Goal: Task Accomplishment & Management: Use online tool/utility

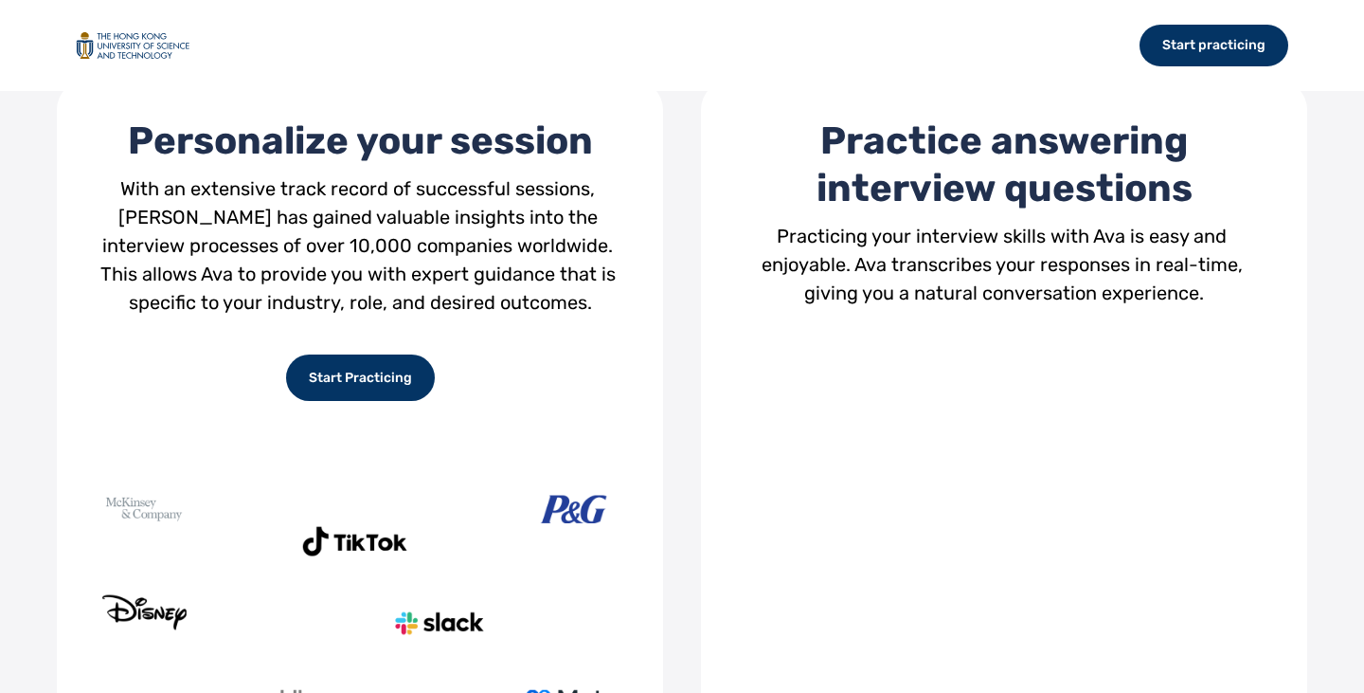
scroll to position [663, 0]
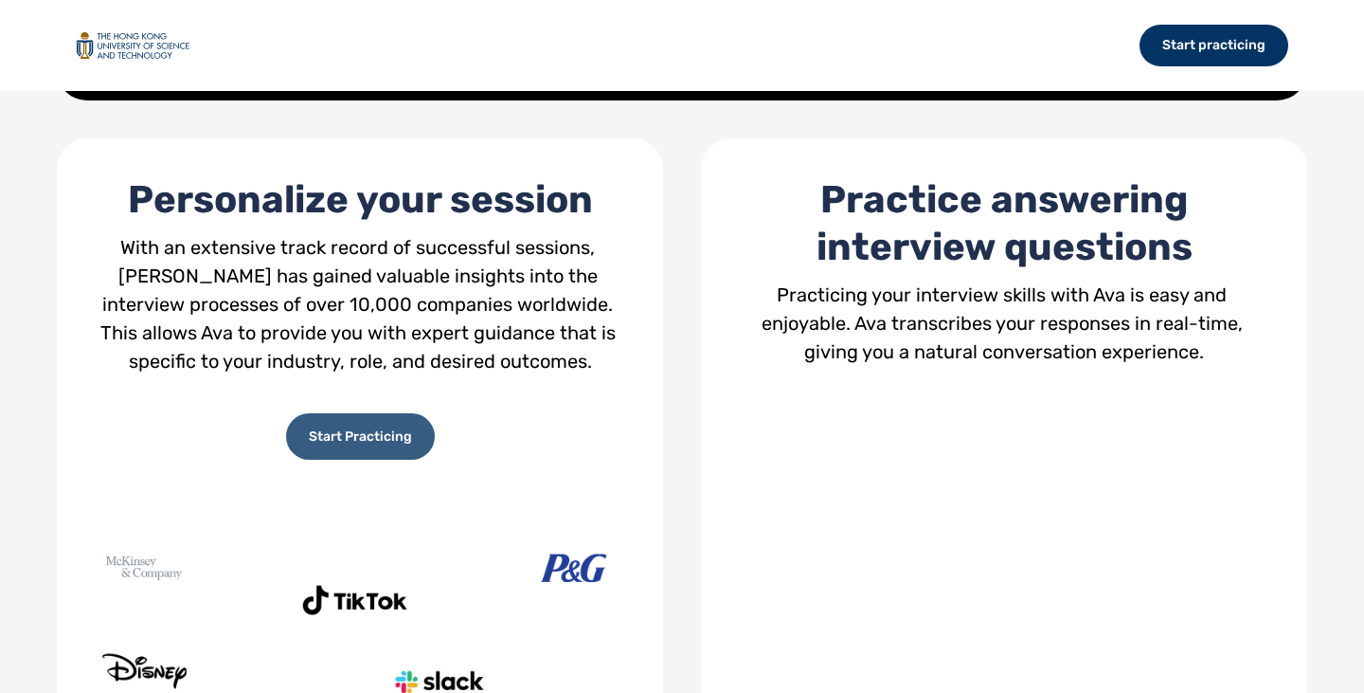
click at [368, 450] on div "Start Practicing" at bounding box center [360, 436] width 149 height 46
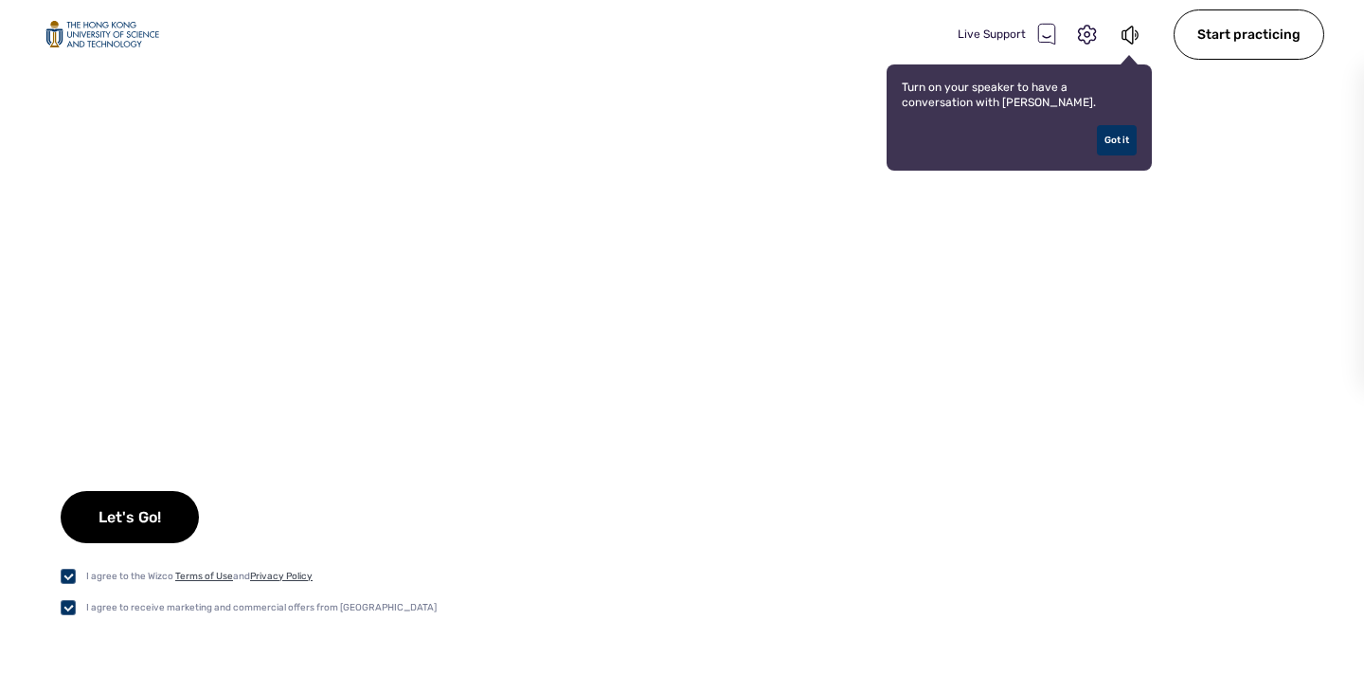
checkbox input "true"
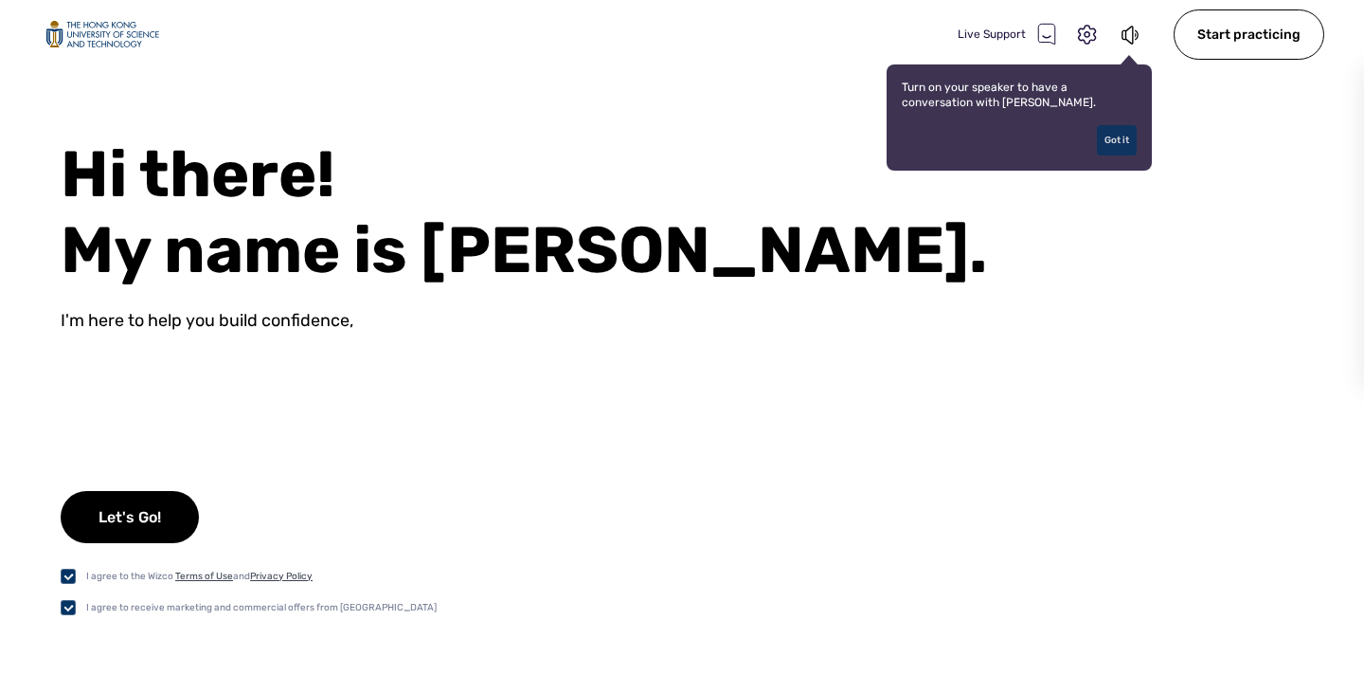
click at [1119, 144] on div "Got it" at bounding box center [1117, 140] width 40 height 30
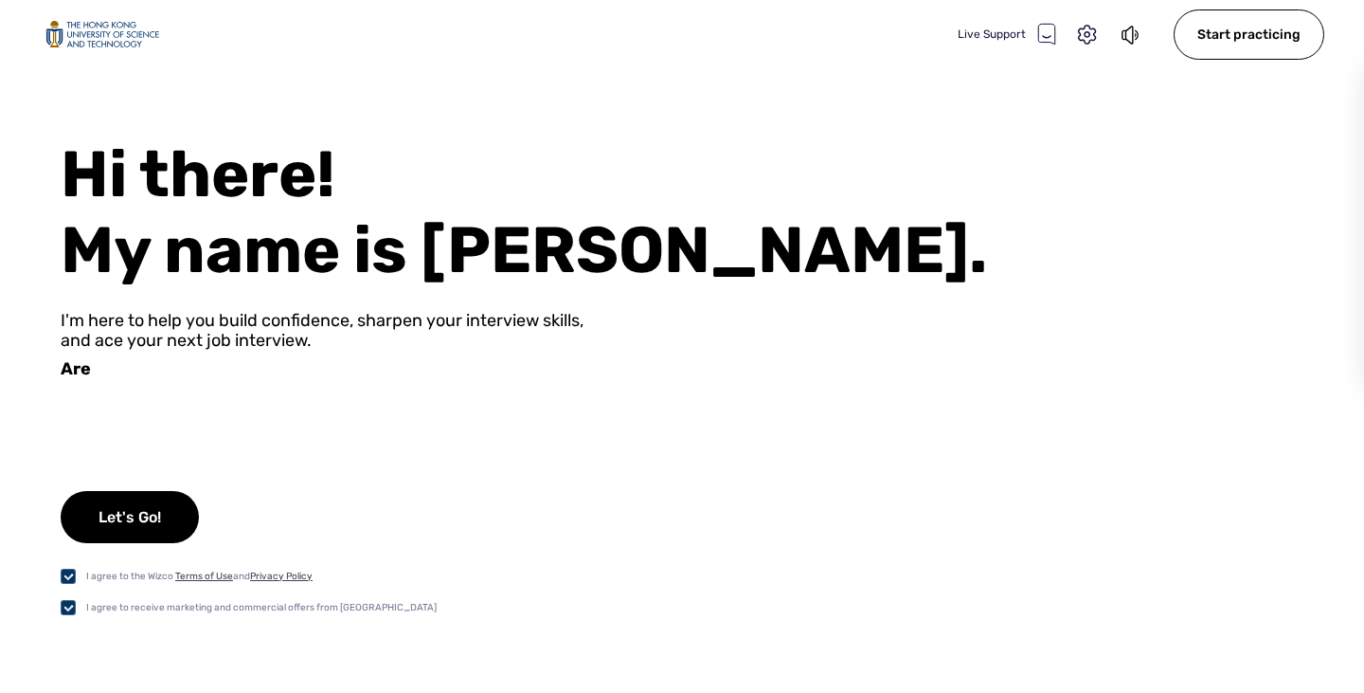
click at [105, 611] on div "I agree to receive marketing and commercial offers from [GEOGRAPHIC_DATA]" at bounding box center [261, 607] width 351 height 15
click at [70, 610] on label at bounding box center [74, 607] width 26 height 20
checkbox input "false"
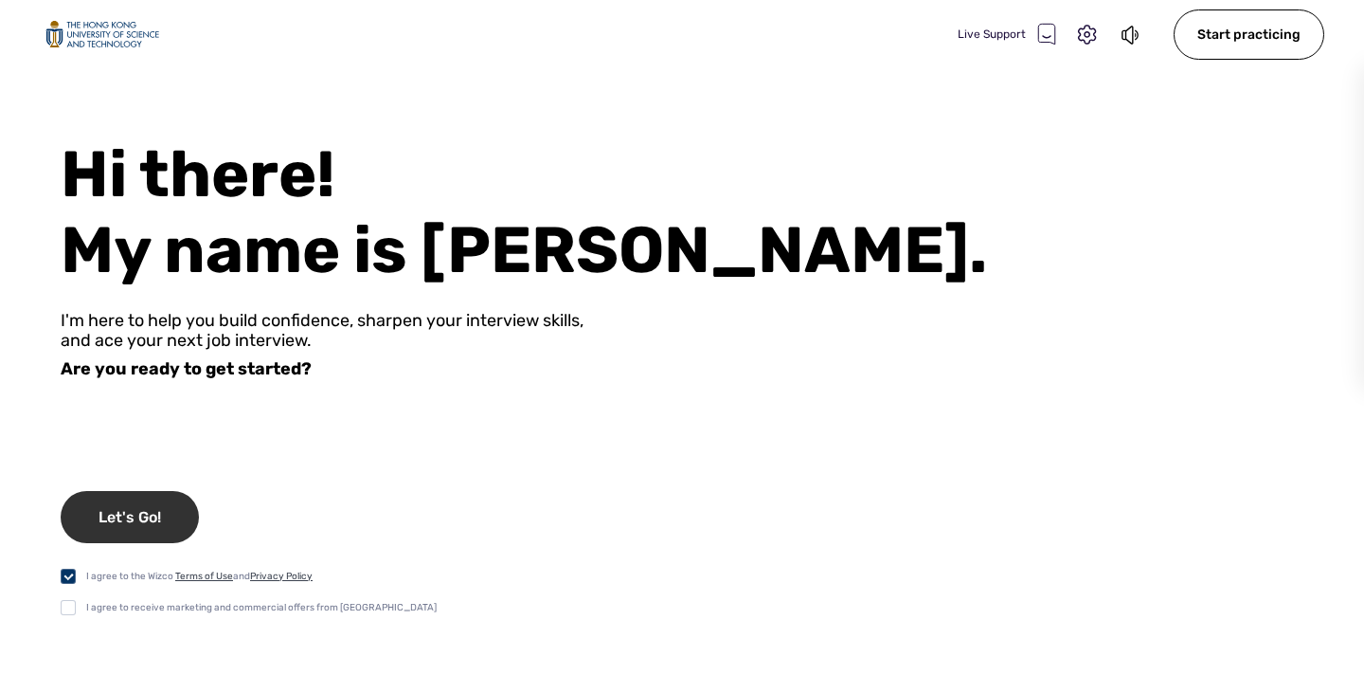
click at [117, 534] on div "Let's Go!" at bounding box center [130, 517] width 138 height 52
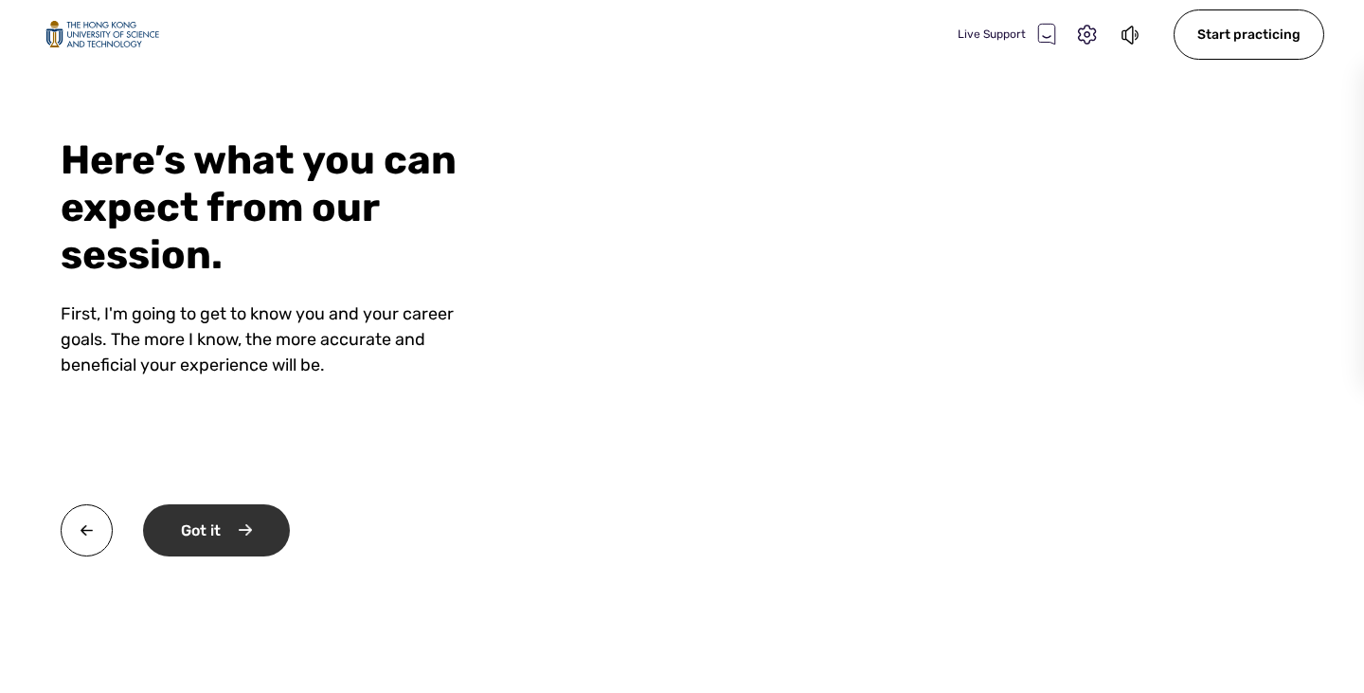
click at [259, 543] on div "Got it" at bounding box center [216, 530] width 147 height 52
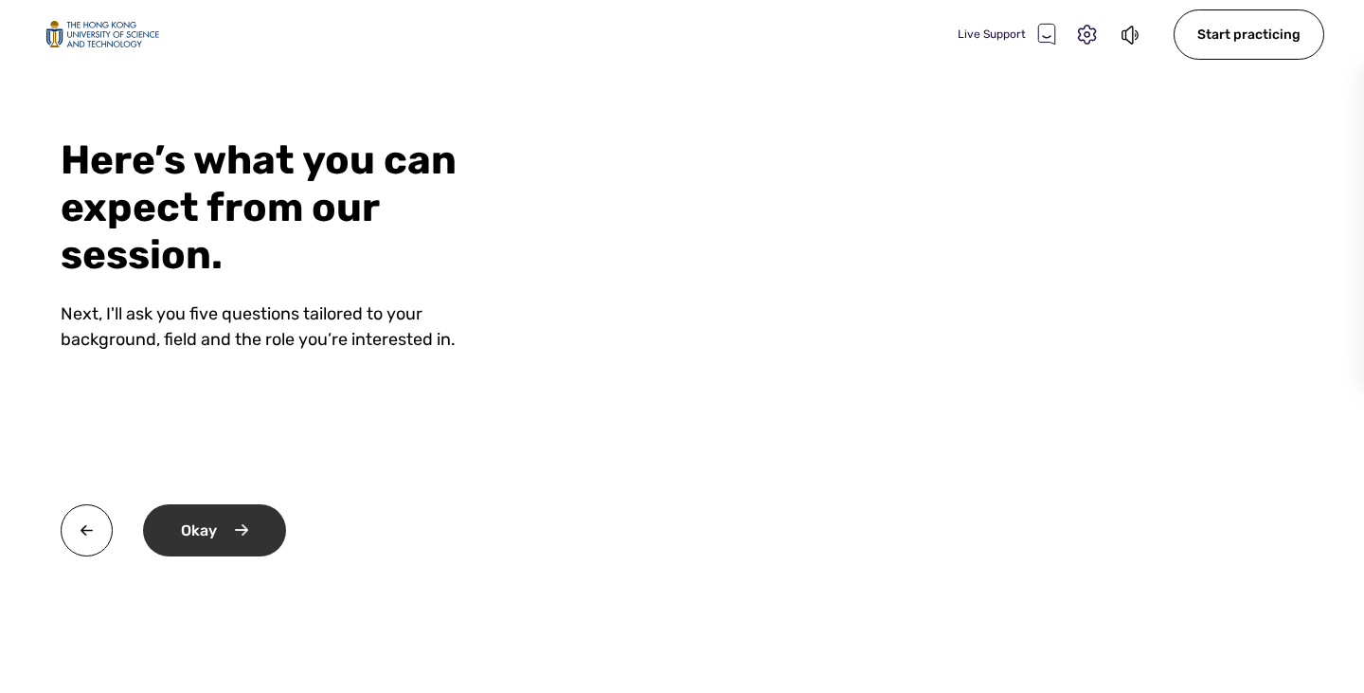
click at [221, 525] on div "Okay" at bounding box center [214, 530] width 143 height 52
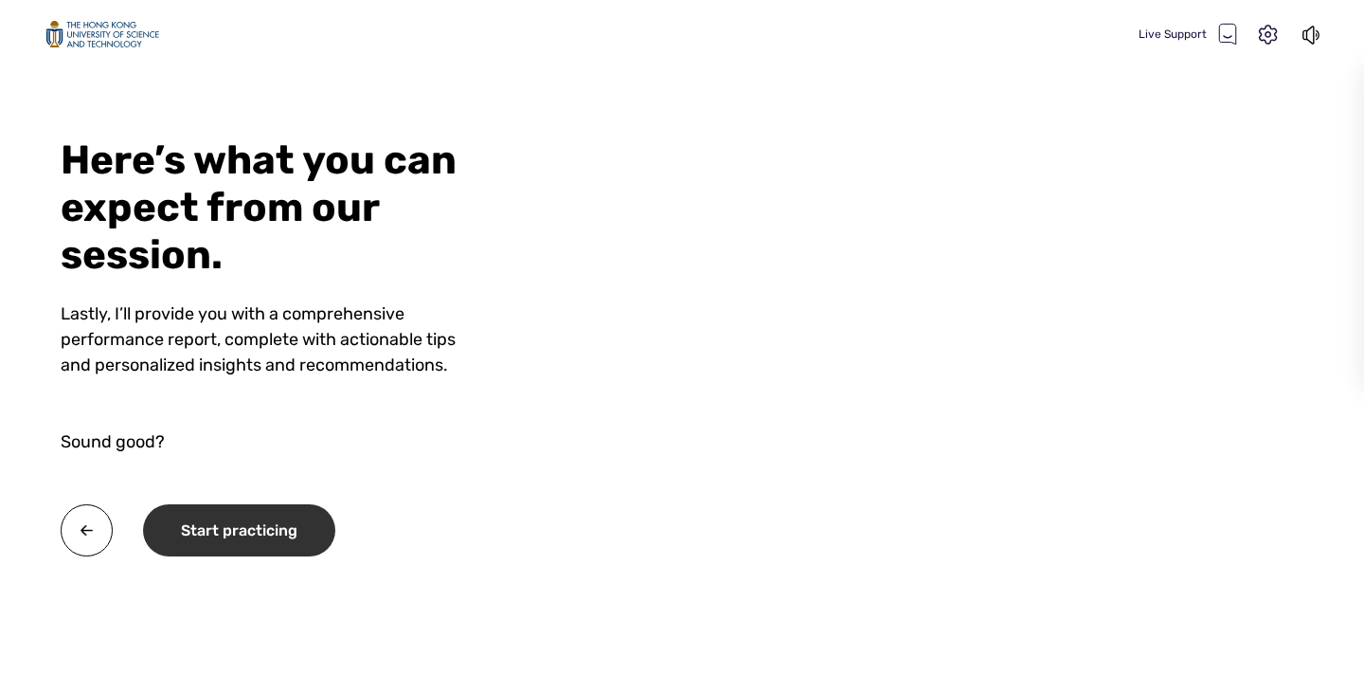
click at [285, 529] on div "Start practicing" at bounding box center [239, 530] width 192 height 52
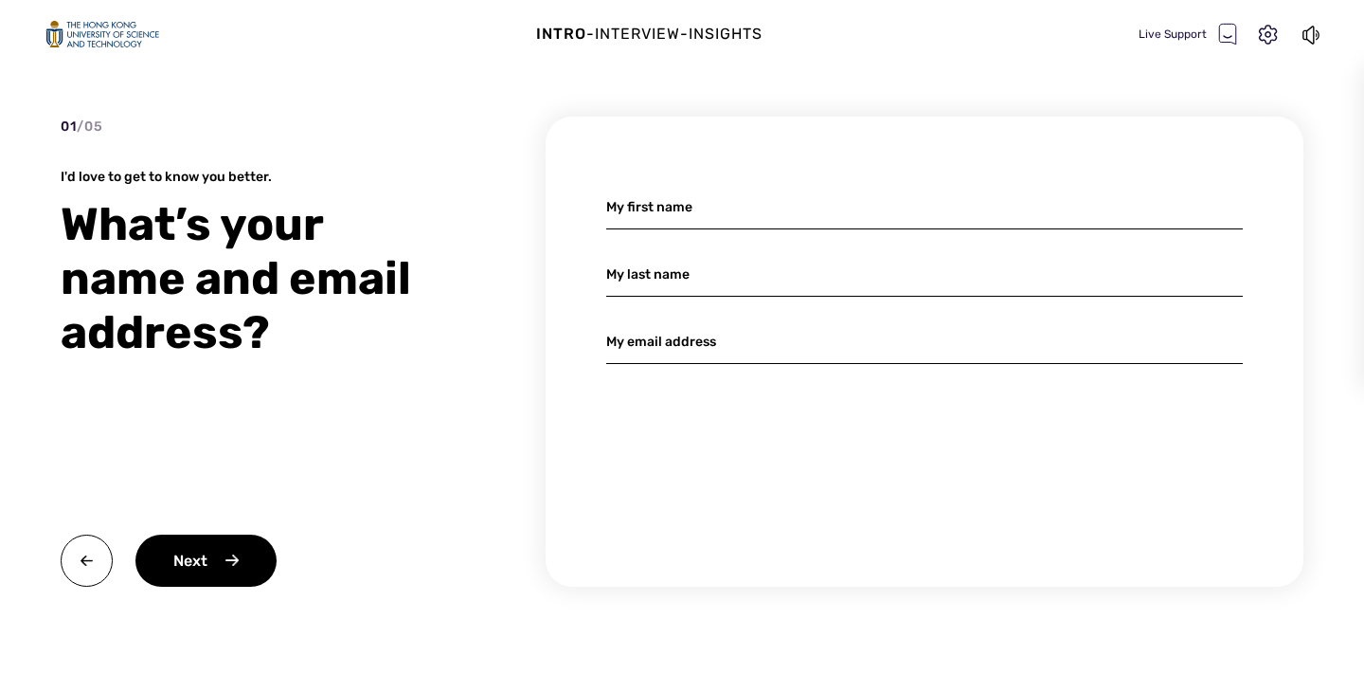
click at [822, 215] on input at bounding box center [924, 207] width 637 height 45
type input "[PERSON_NAME]"
type input "Yue"
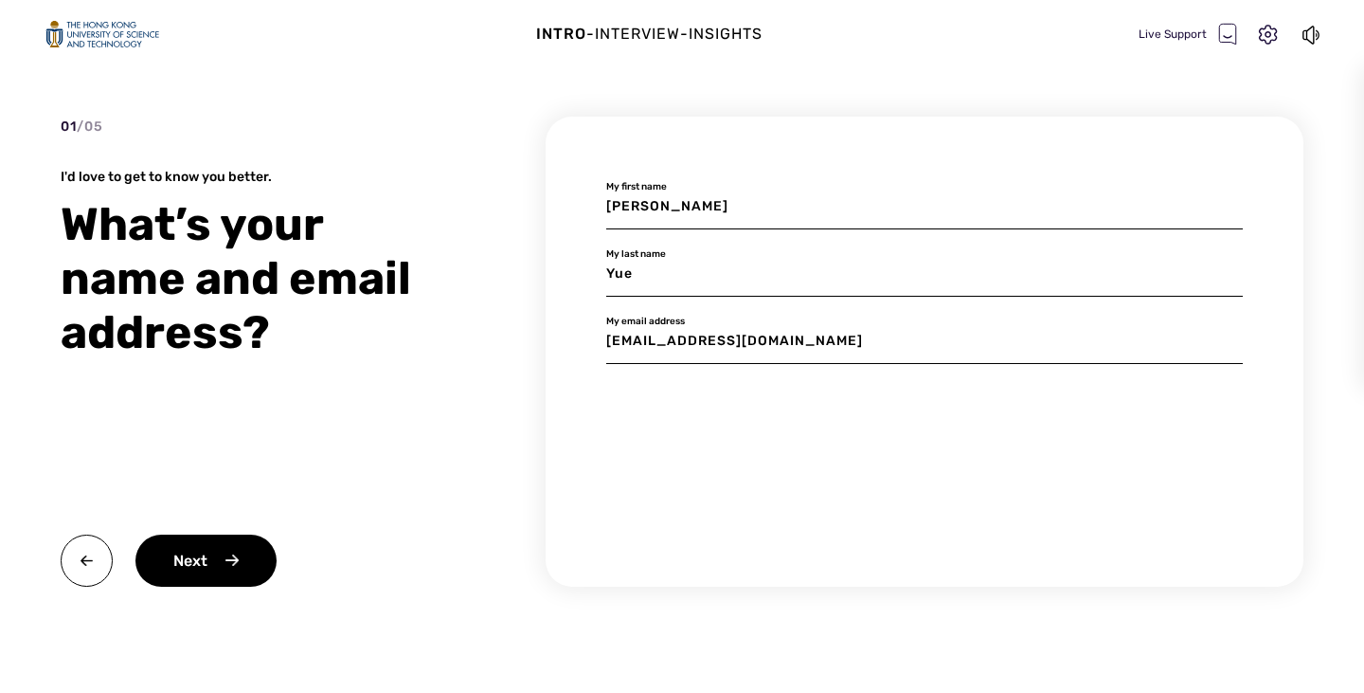
type input "[EMAIL_ADDRESS][DOMAIN_NAME]"
click at [229, 546] on div "Next" at bounding box center [205, 560] width 141 height 52
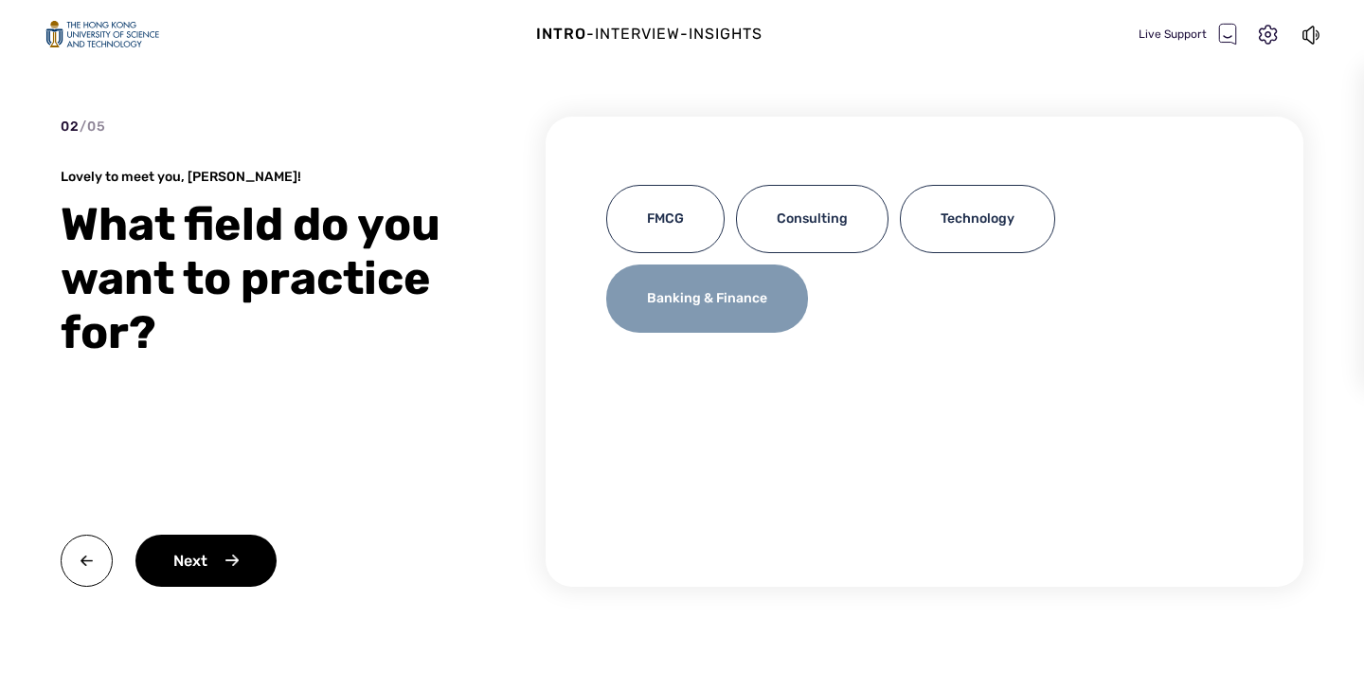
click at [730, 298] on div "Banking & Finance" at bounding box center [707, 298] width 202 height 68
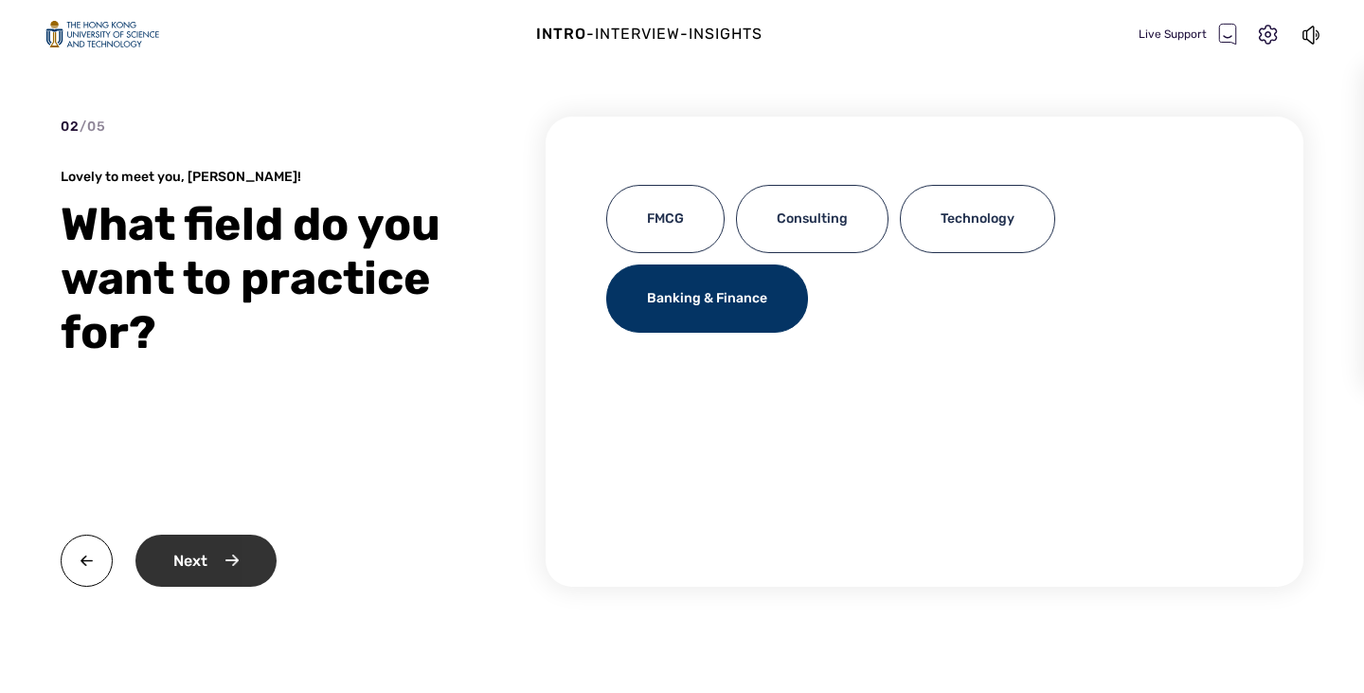
click at [221, 558] on div "Next" at bounding box center [205, 560] width 141 height 52
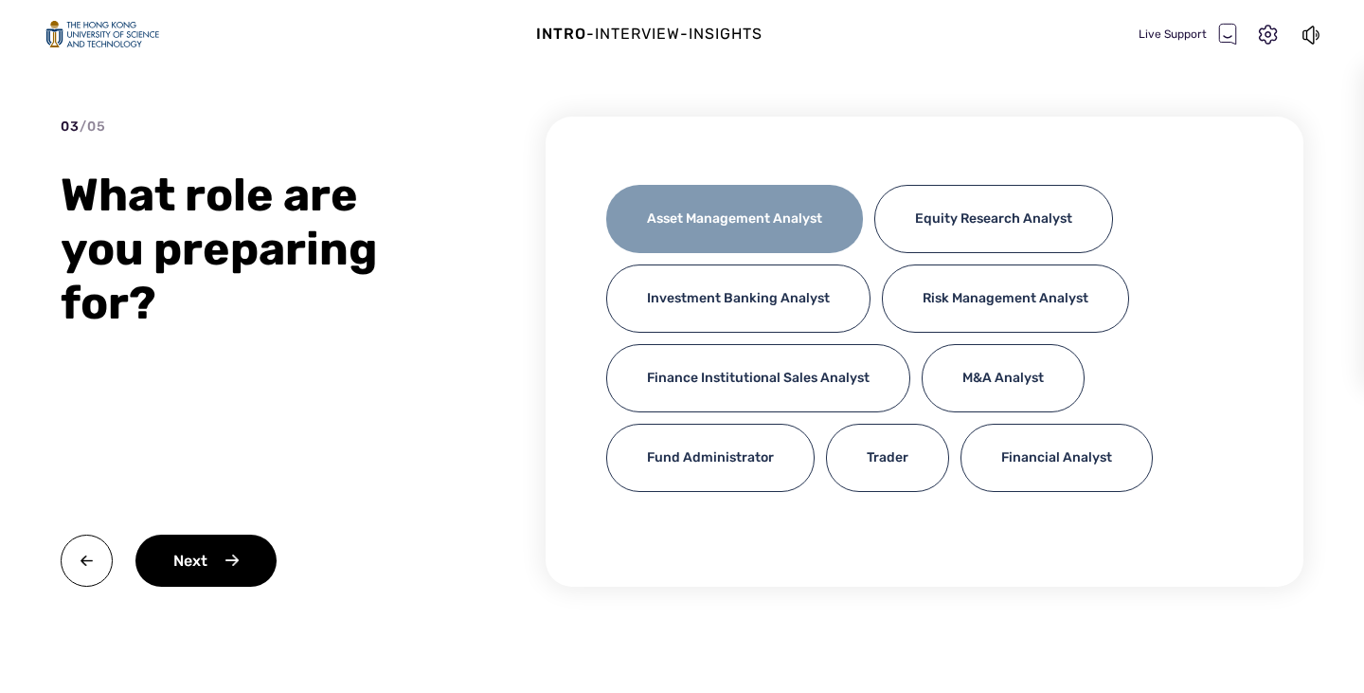
click at [692, 205] on div "Asset Management Analyst" at bounding box center [734, 219] width 257 height 68
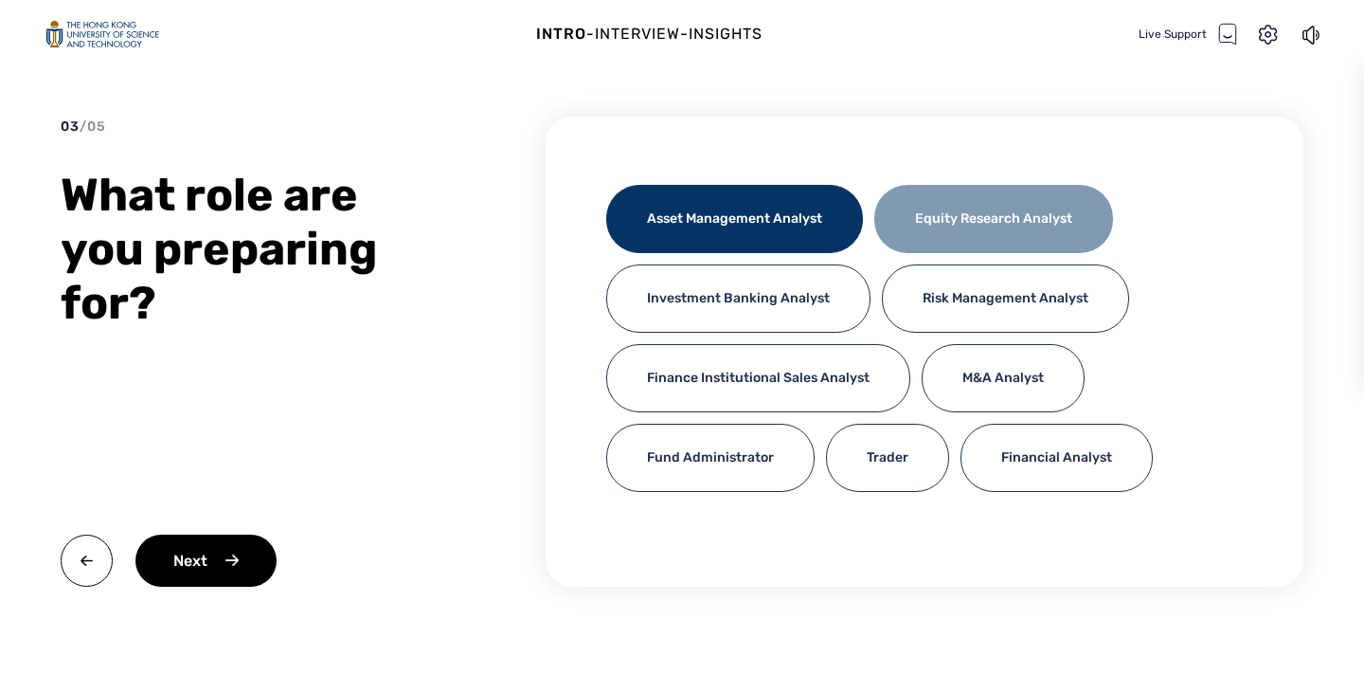
click at [947, 209] on div "Equity Research Analyst" at bounding box center [993, 219] width 239 height 68
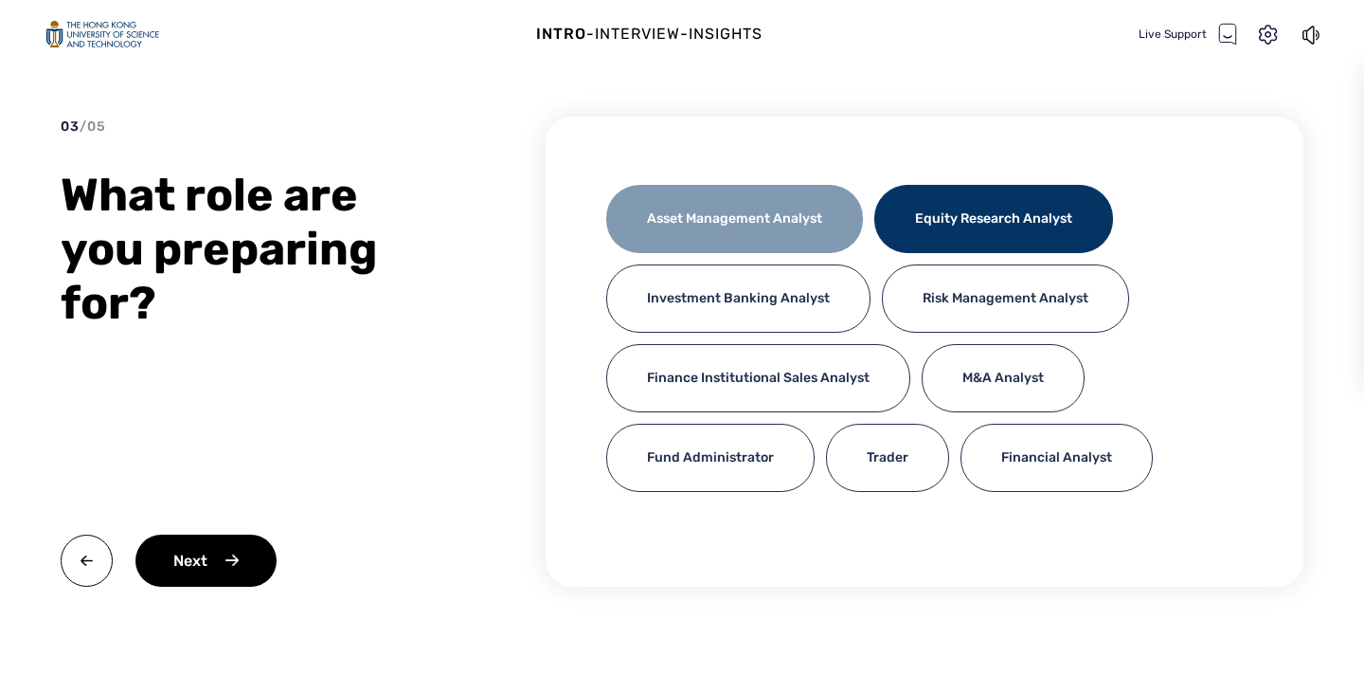
click at [798, 227] on div "Asset Management Analyst" at bounding box center [734, 219] width 257 height 68
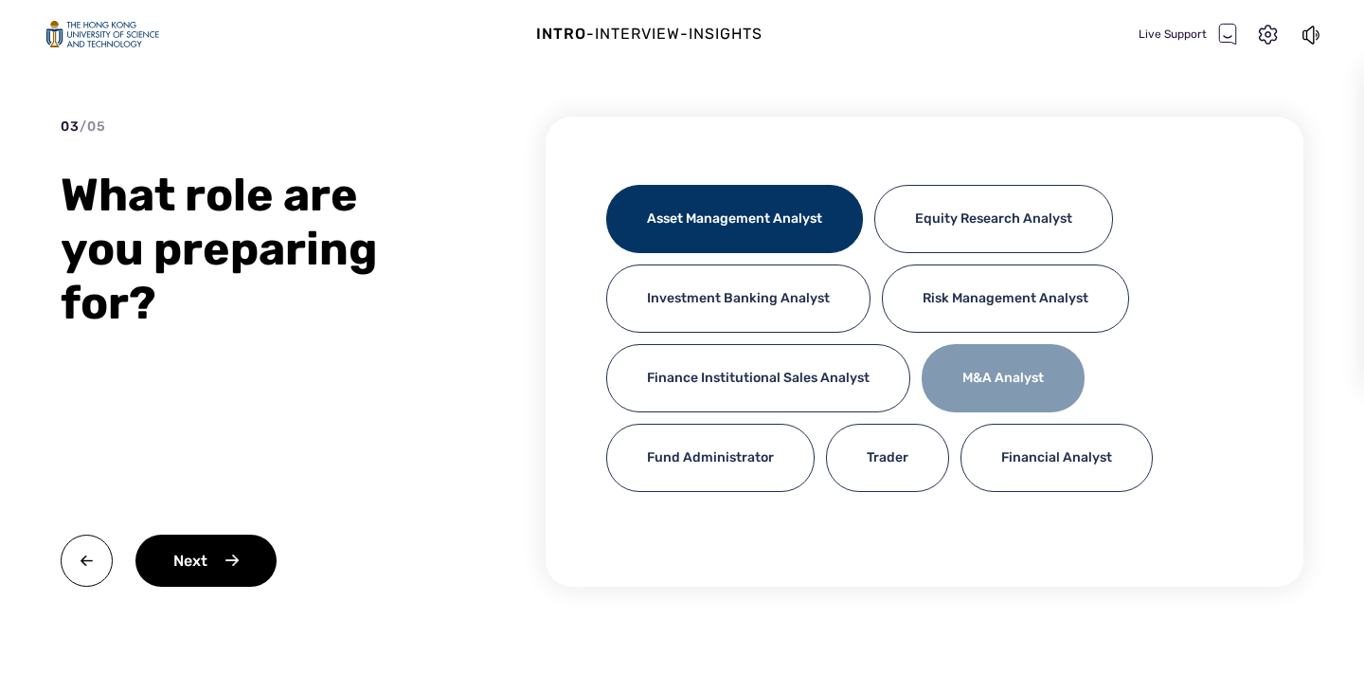
click at [963, 373] on div "M&A Analyst" at bounding box center [1003, 378] width 163 height 68
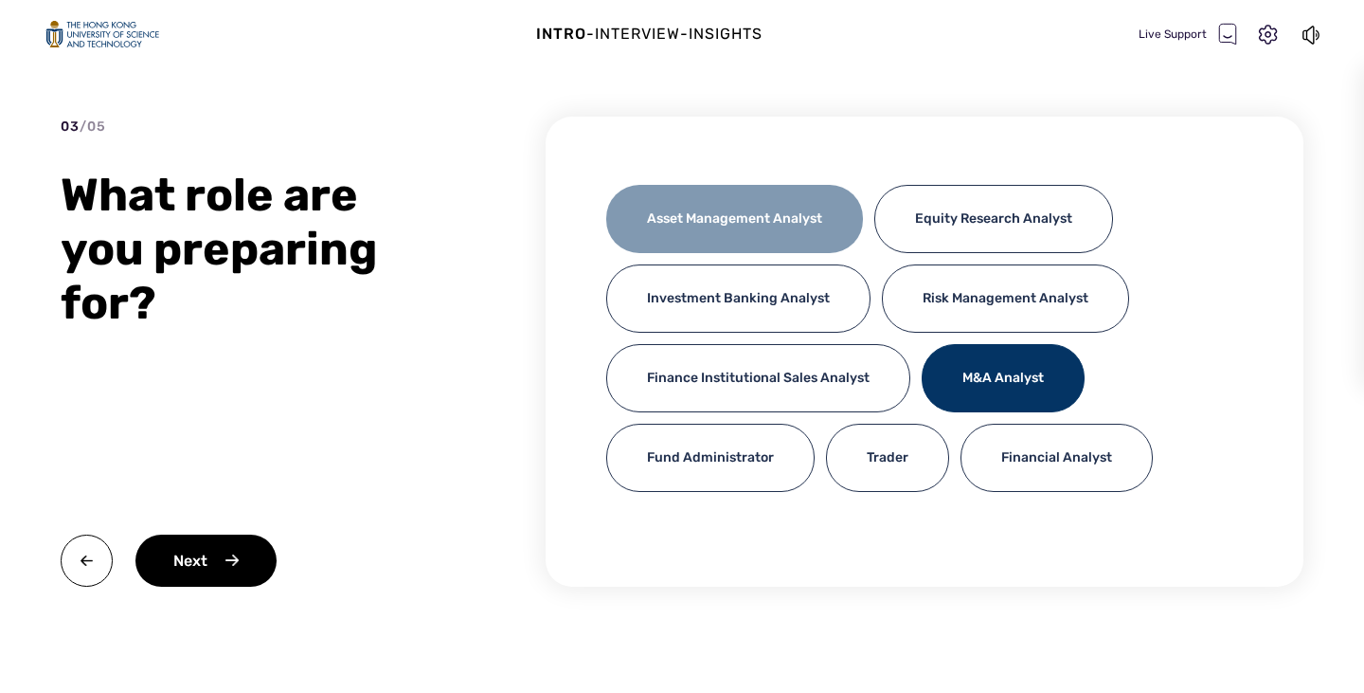
click at [726, 220] on div "Asset Management Analyst" at bounding box center [734, 219] width 257 height 68
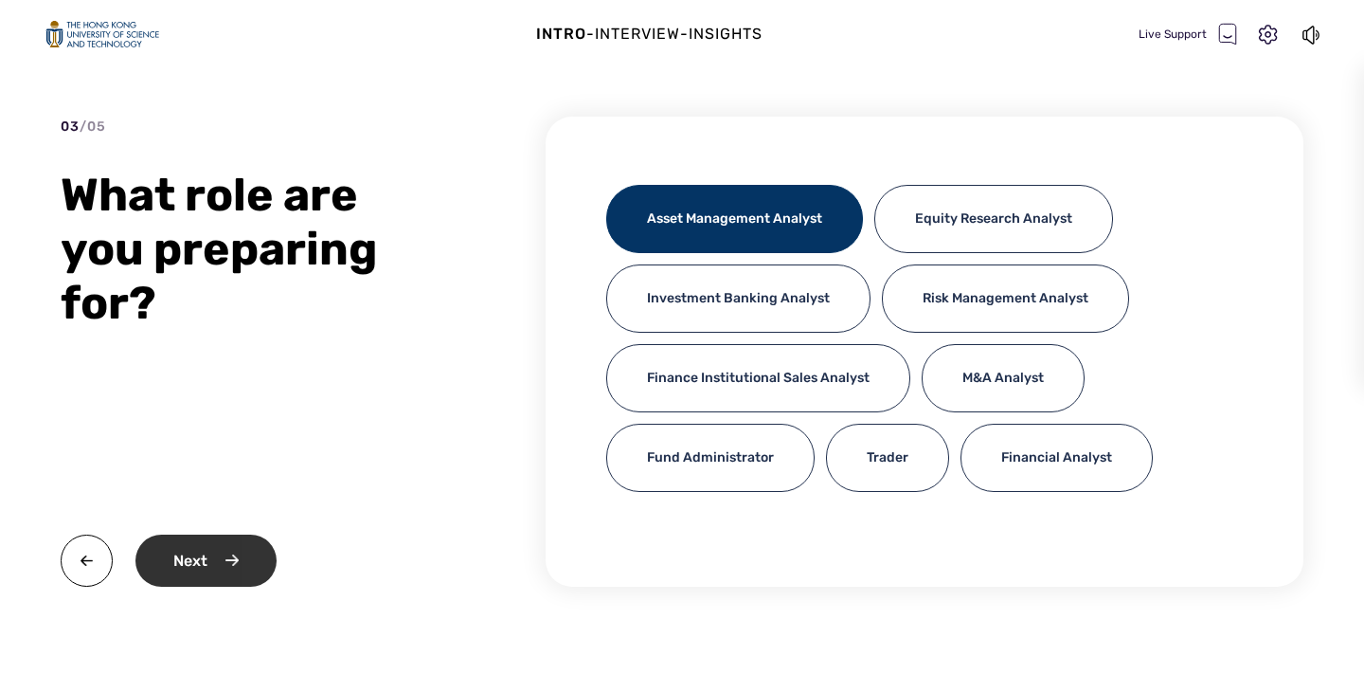
click at [192, 555] on div "Next" at bounding box center [205, 560] width 141 height 52
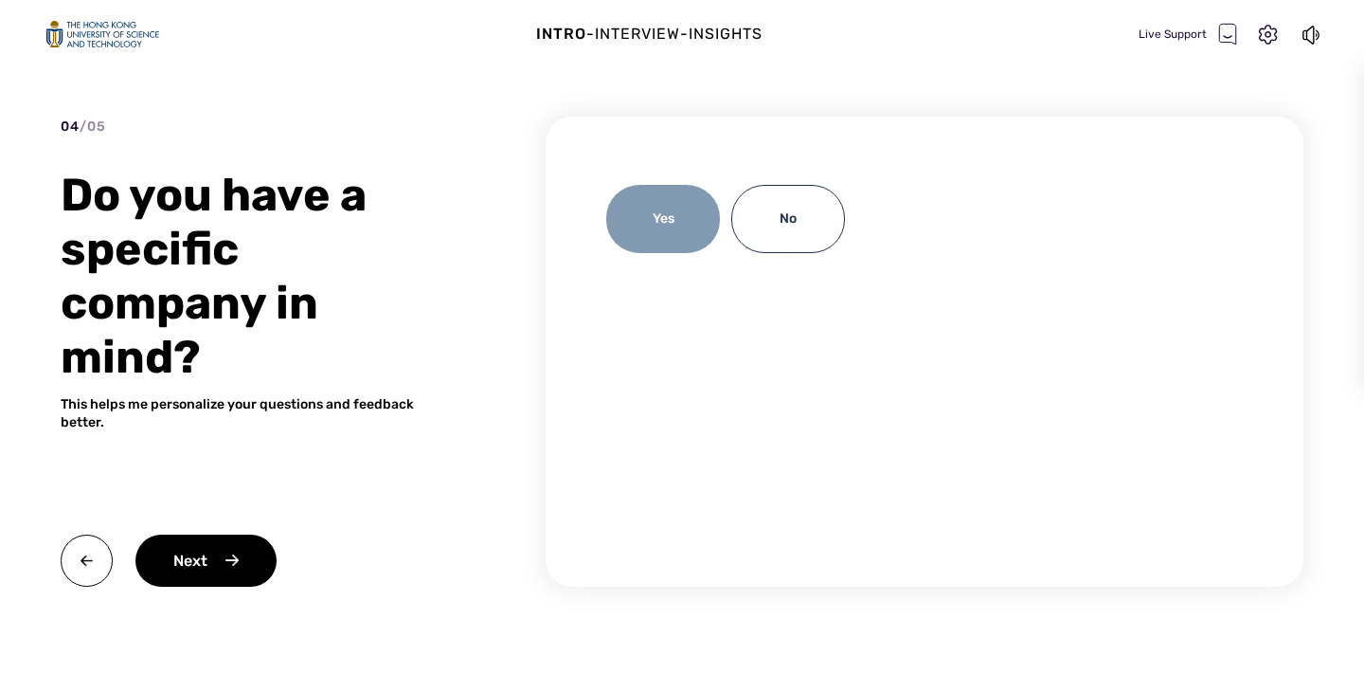
click at [692, 205] on div "Yes" at bounding box center [663, 219] width 114 height 68
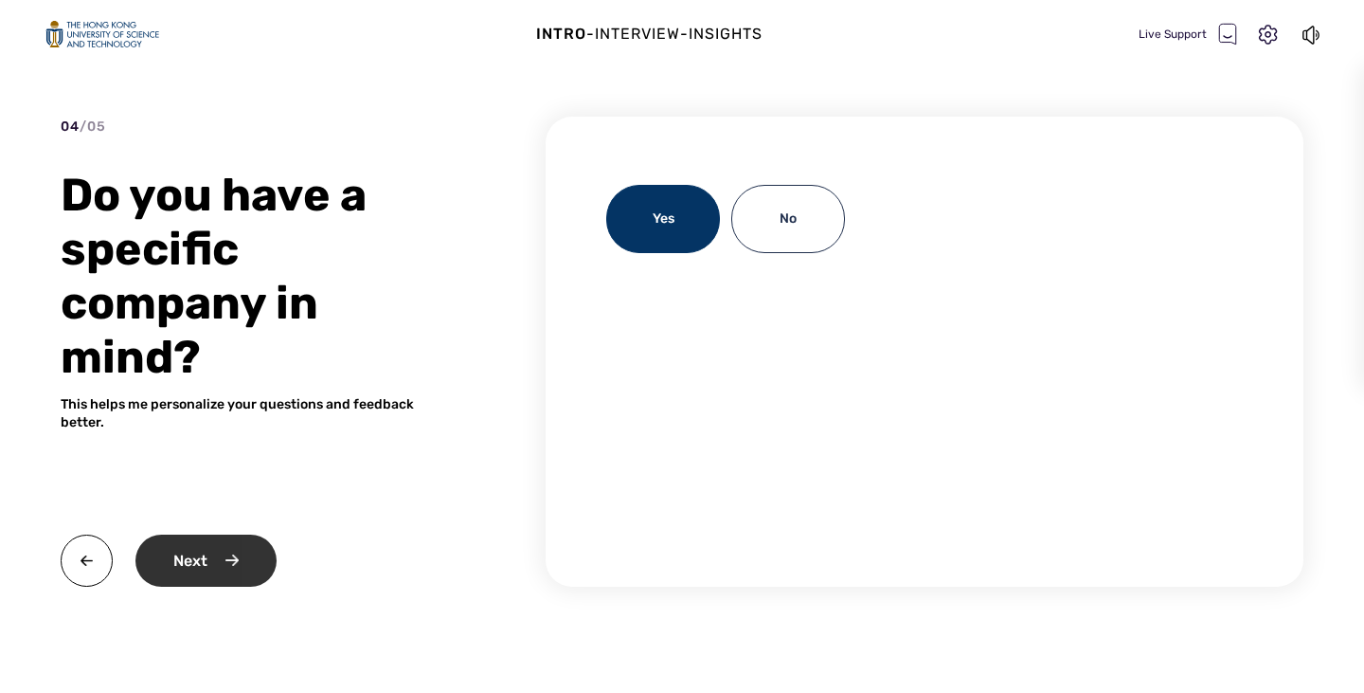
click at [224, 555] on div "Next" at bounding box center [205, 560] width 141 height 52
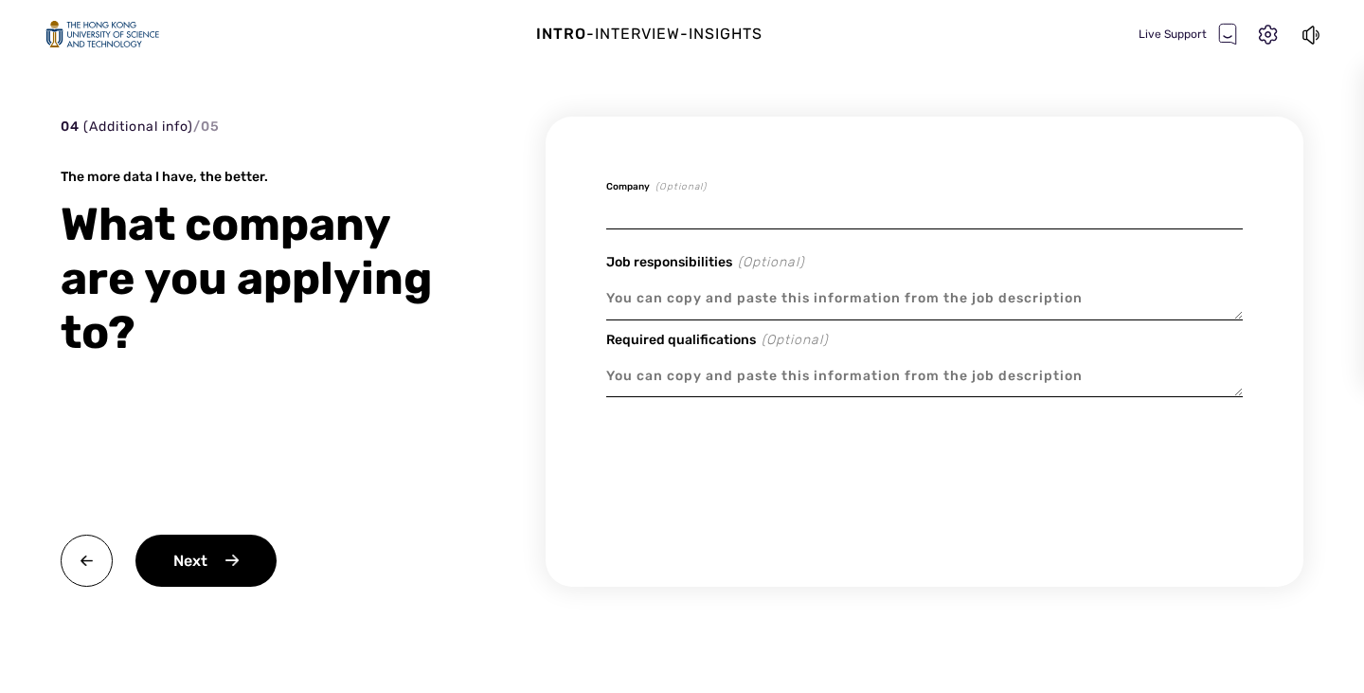
click at [743, 209] on input at bounding box center [924, 207] width 637 height 45
type textarea "x"
type input "J"
type textarea "x"
type input "JP"
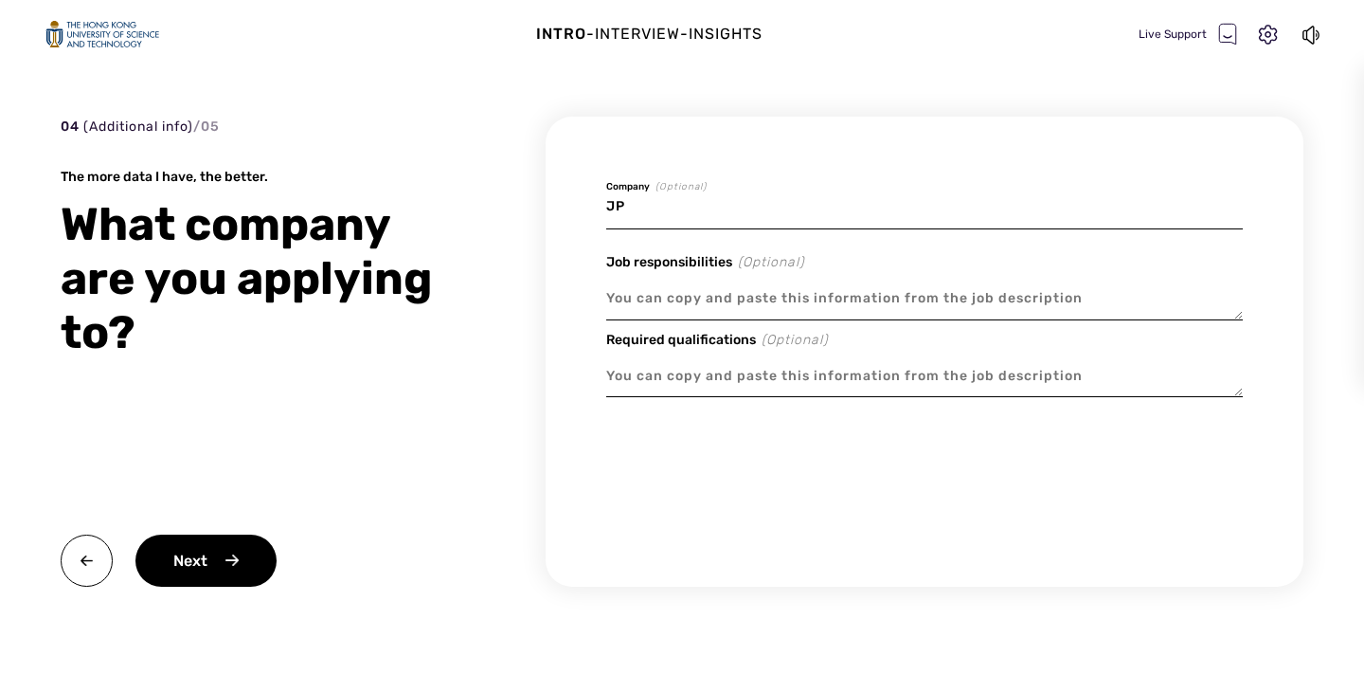
type textarea "x"
type input "JP"
type textarea "x"
type input "JP M"
type textarea "x"
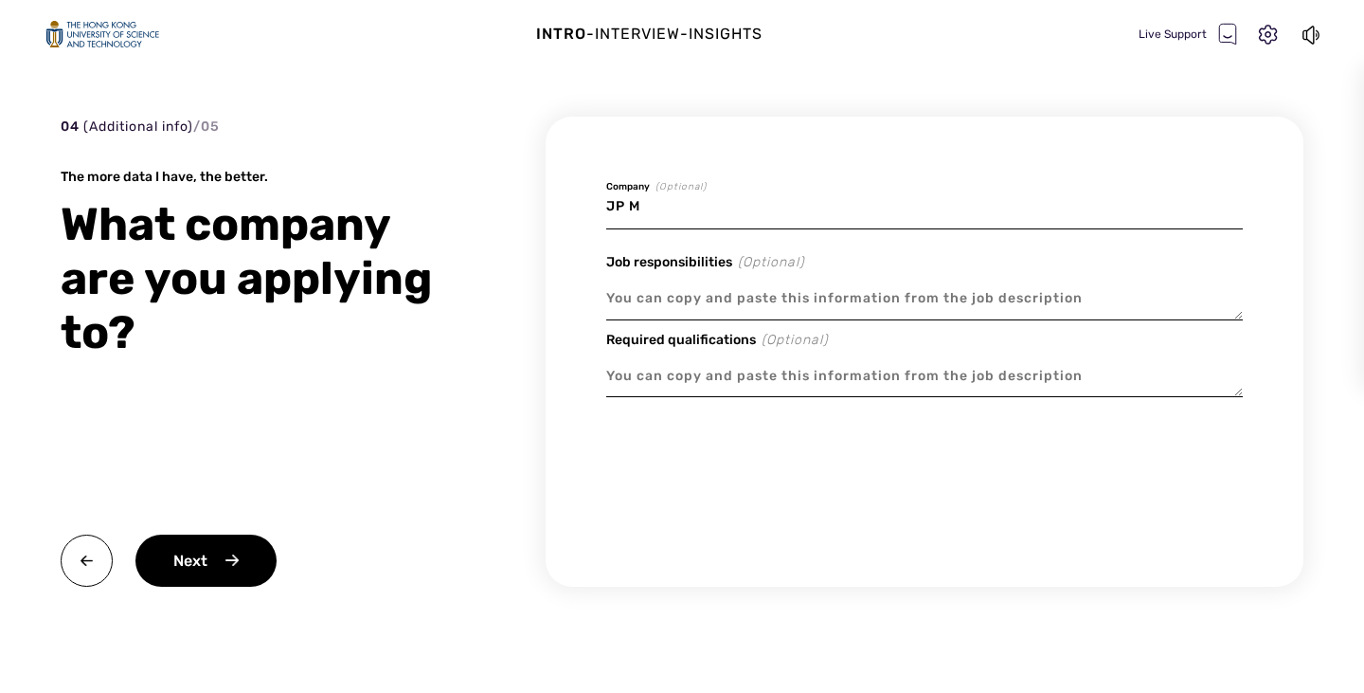
type input "JP Mo"
type textarea "x"
type input "JP Mor"
type textarea "x"
type input "JP Morg"
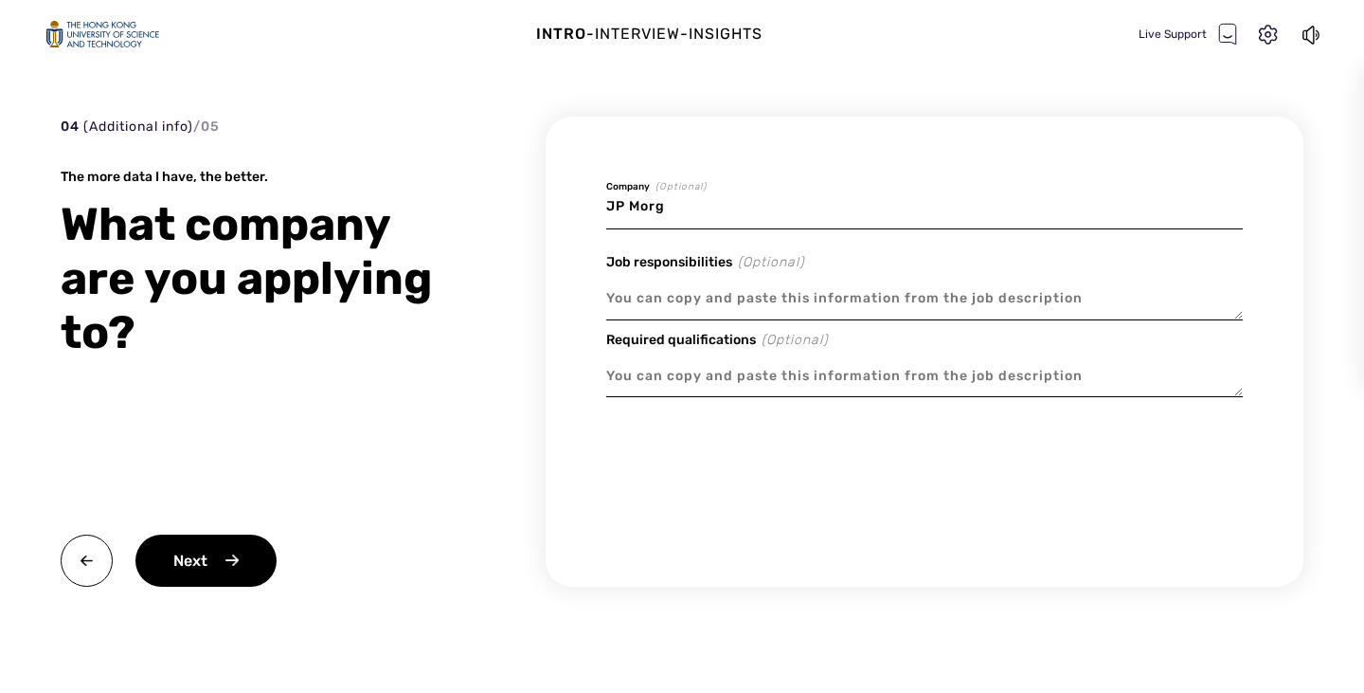
type textarea "x"
type input "[PERSON_NAME]"
type textarea "x"
type input "[PERSON_NAME]"
type textarea "x"
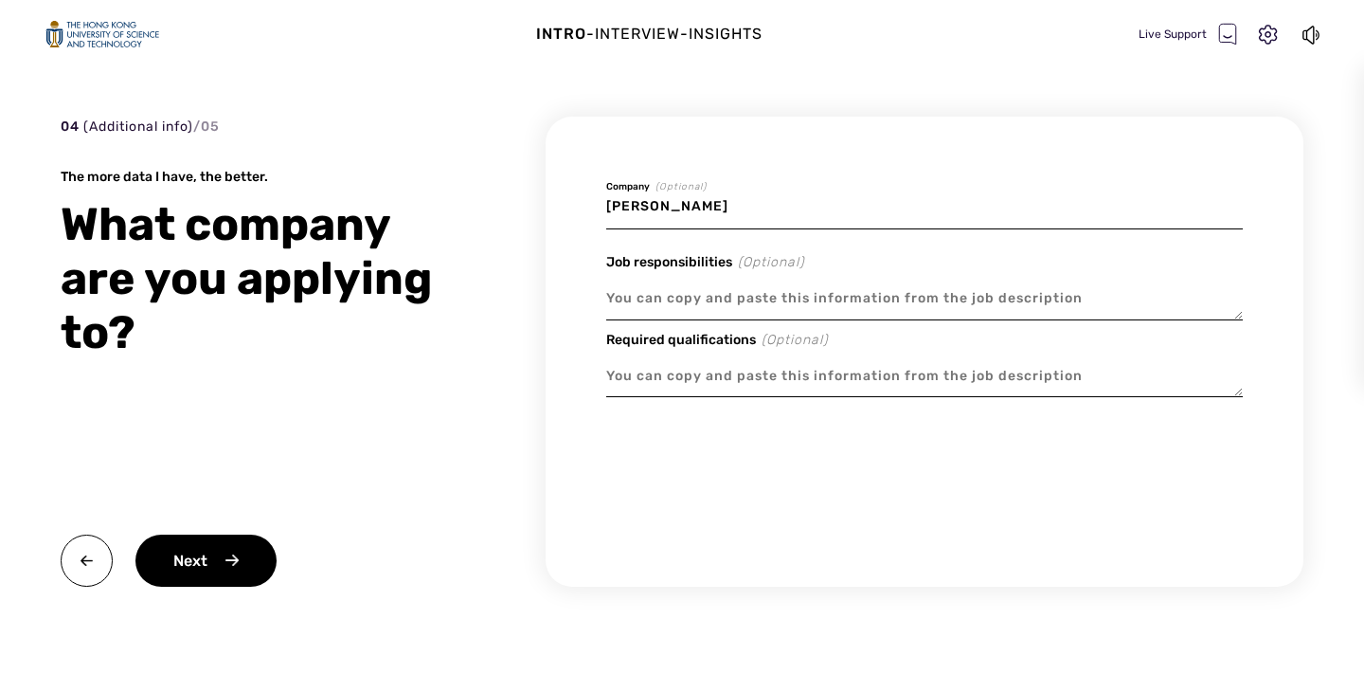
type input "[PERSON_NAME],"
type textarea "x"
type input "[PERSON_NAME],"
type textarea "x"
type input "[PERSON_NAME], C"
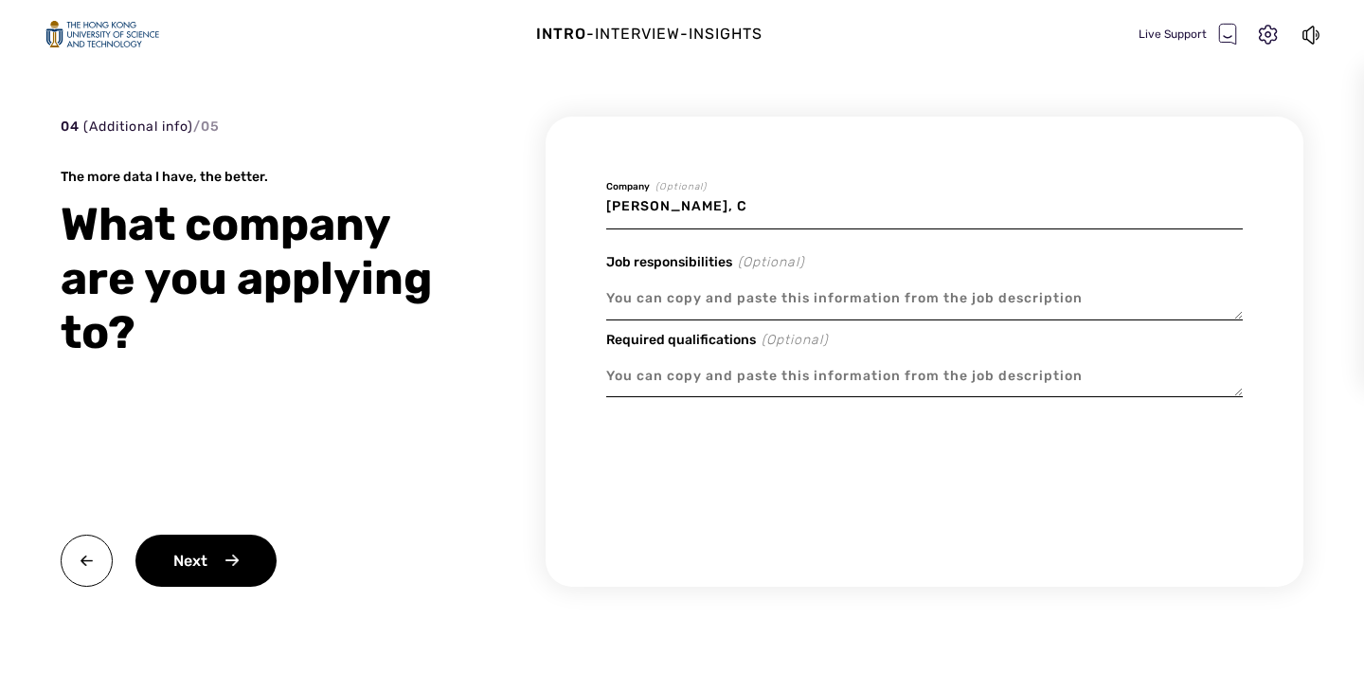
type textarea "x"
type input "[PERSON_NAME], Ci"
type textarea "x"
type input "[PERSON_NAME], Cit"
type textarea "x"
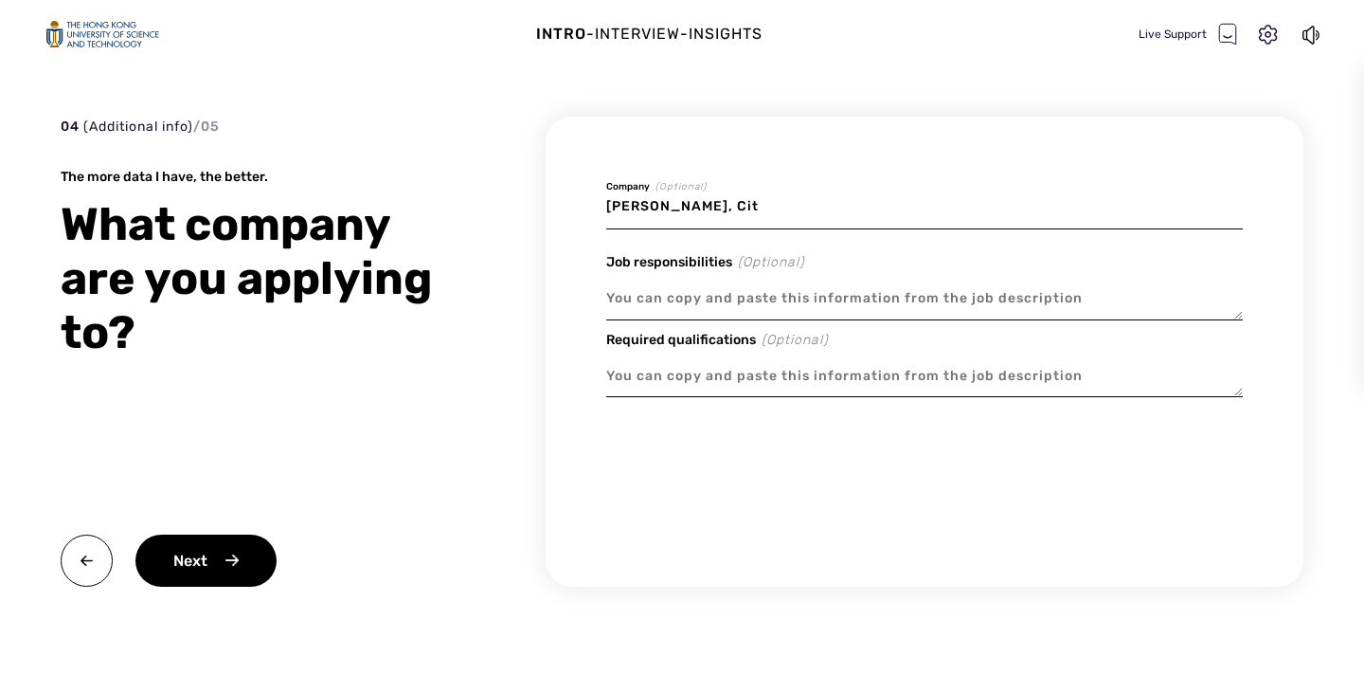
type input "[PERSON_NAME], Citi"
type textarea "x"
type input "[PERSON_NAME], Citi,"
type textarea "x"
type input "[PERSON_NAME], Citi"
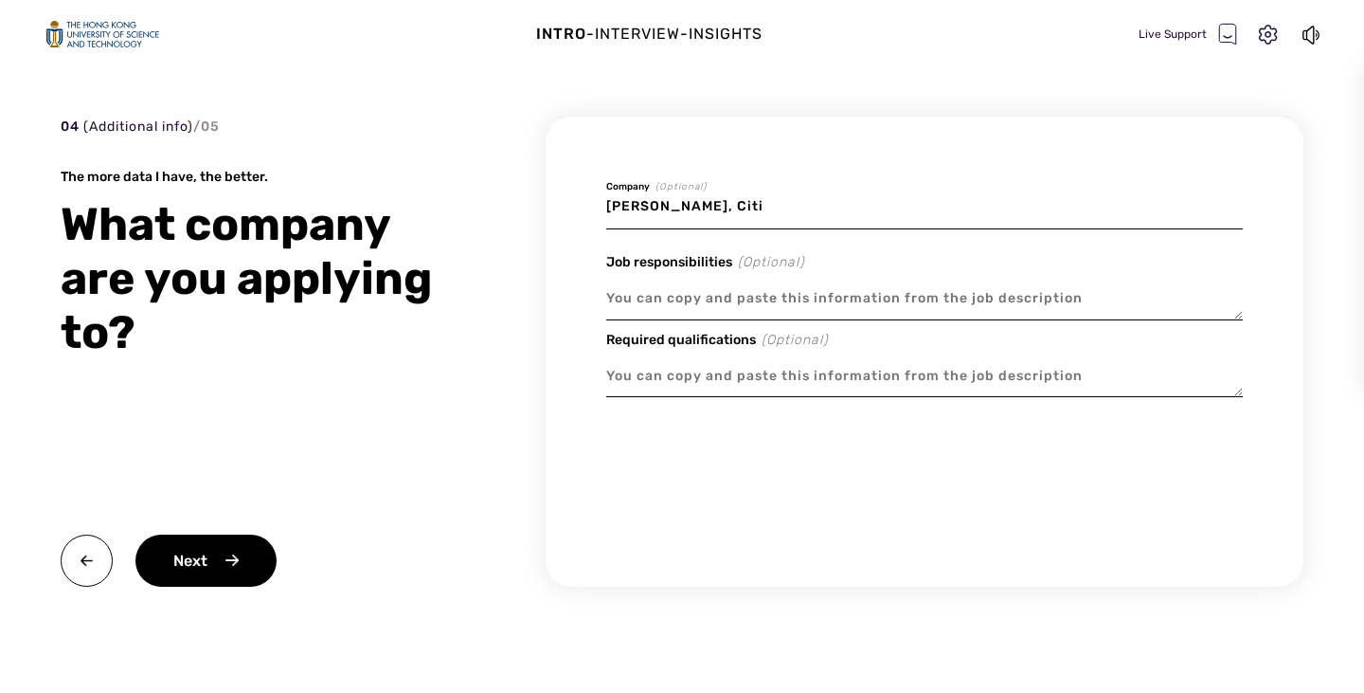
type textarea "x"
type input "[PERSON_NAME], Citib"
type textarea "x"
type input "[PERSON_NAME], Citiba"
type textarea "x"
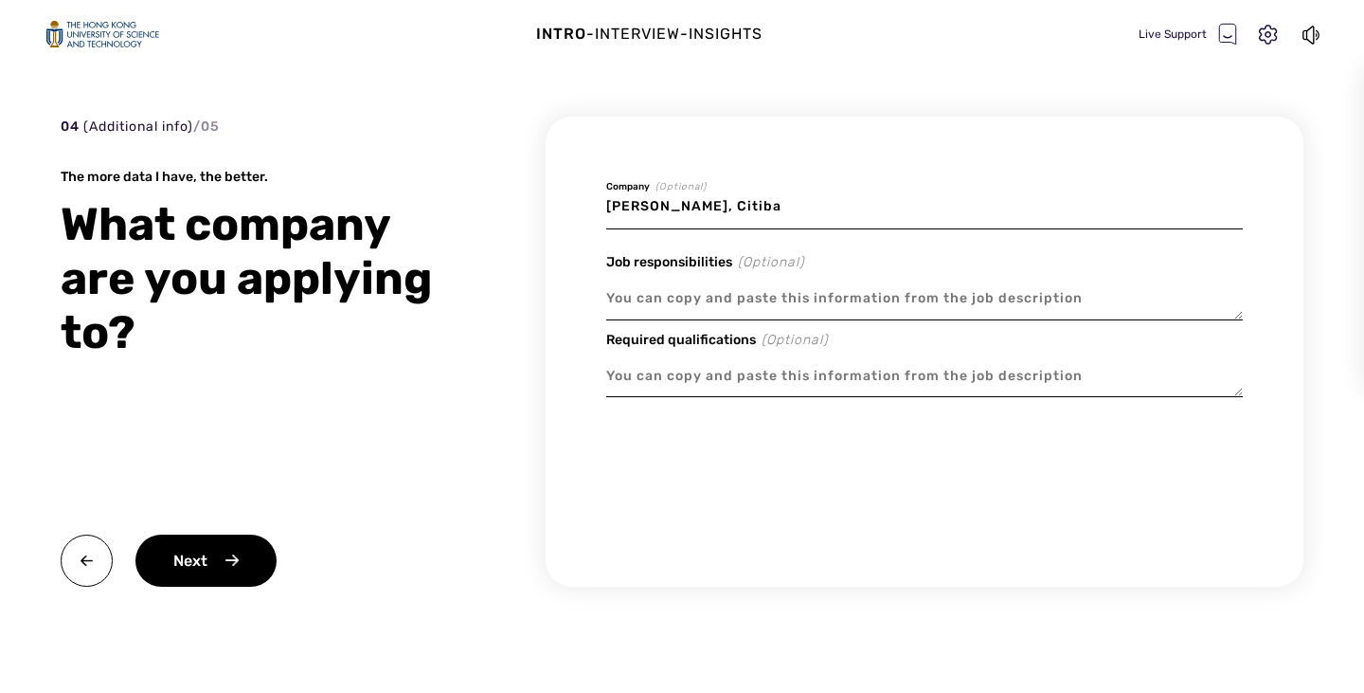
type input "[PERSON_NAME], Citiban"
type textarea "x"
type input "[PERSON_NAME], Citibank"
type textarea "x"
type input "[PERSON_NAME], Citibank,"
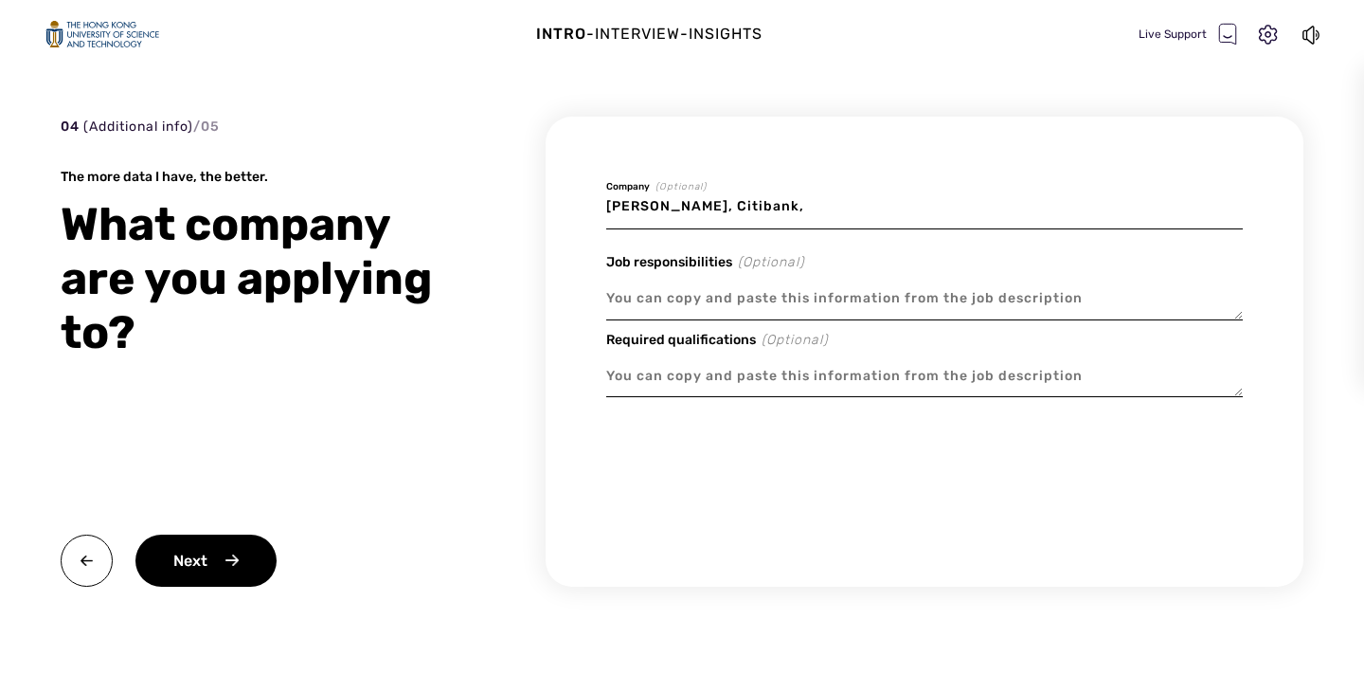
type textarea "x"
type input "[PERSON_NAME], Citibank,"
type textarea "x"
type input "[PERSON_NAME], Citibank, D"
type textarea "x"
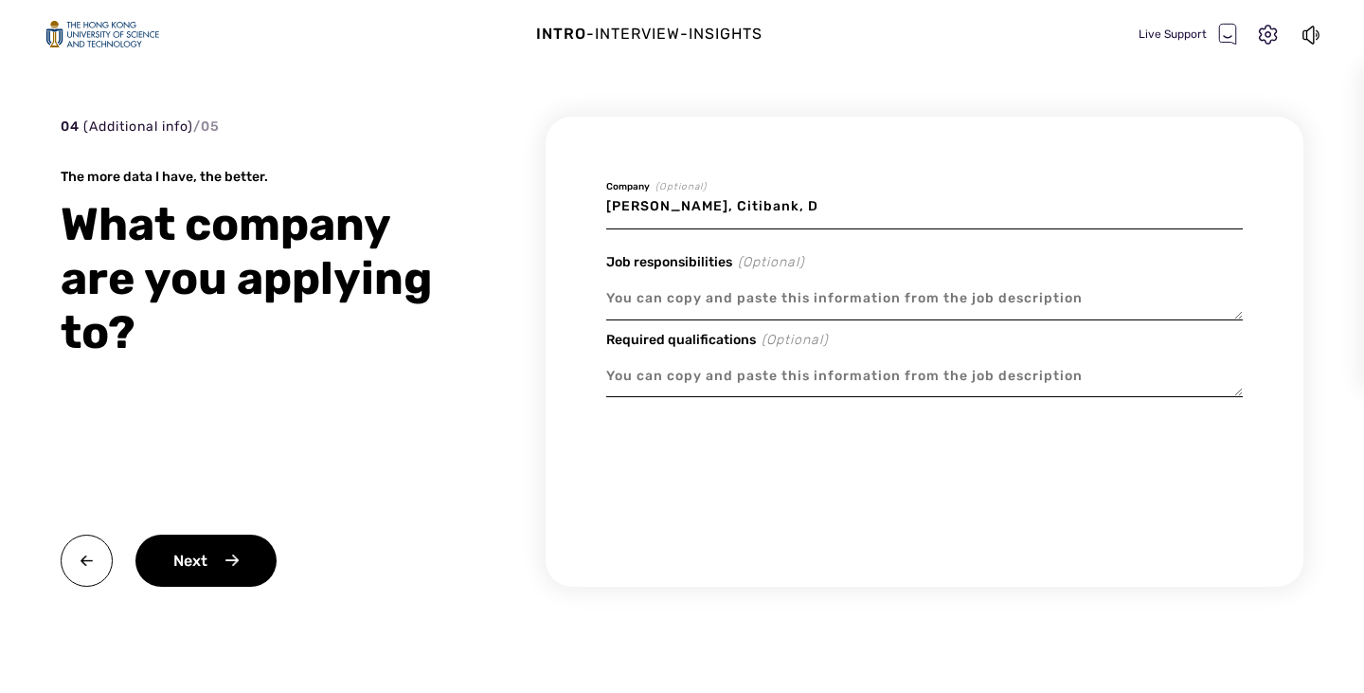
type input "[PERSON_NAME], Citibank, De"
type textarea "x"
type input "[PERSON_NAME], Citibank, Deu"
type textarea "x"
type input "[PERSON_NAME], Citibank, Deut"
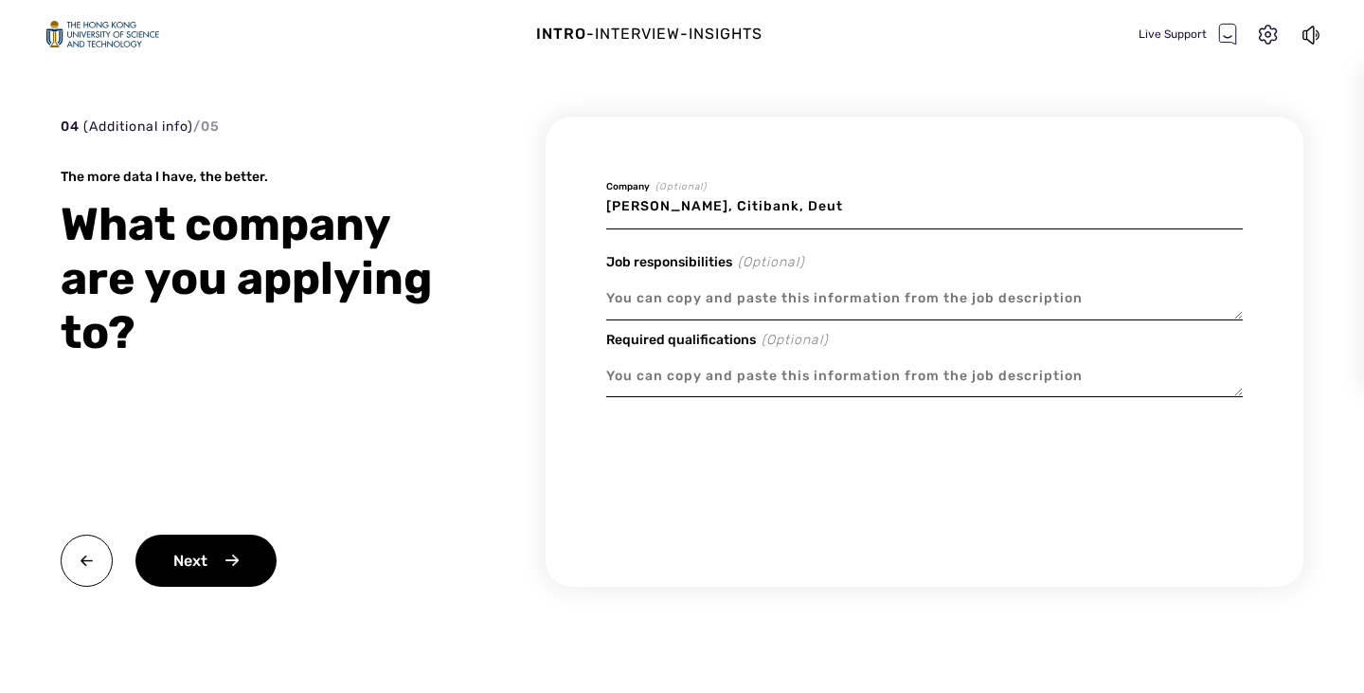
type textarea "x"
type input "[PERSON_NAME], Citibank, Deuts"
type textarea "x"
type input "[PERSON_NAME], Citibank, Deutsc"
type textarea "x"
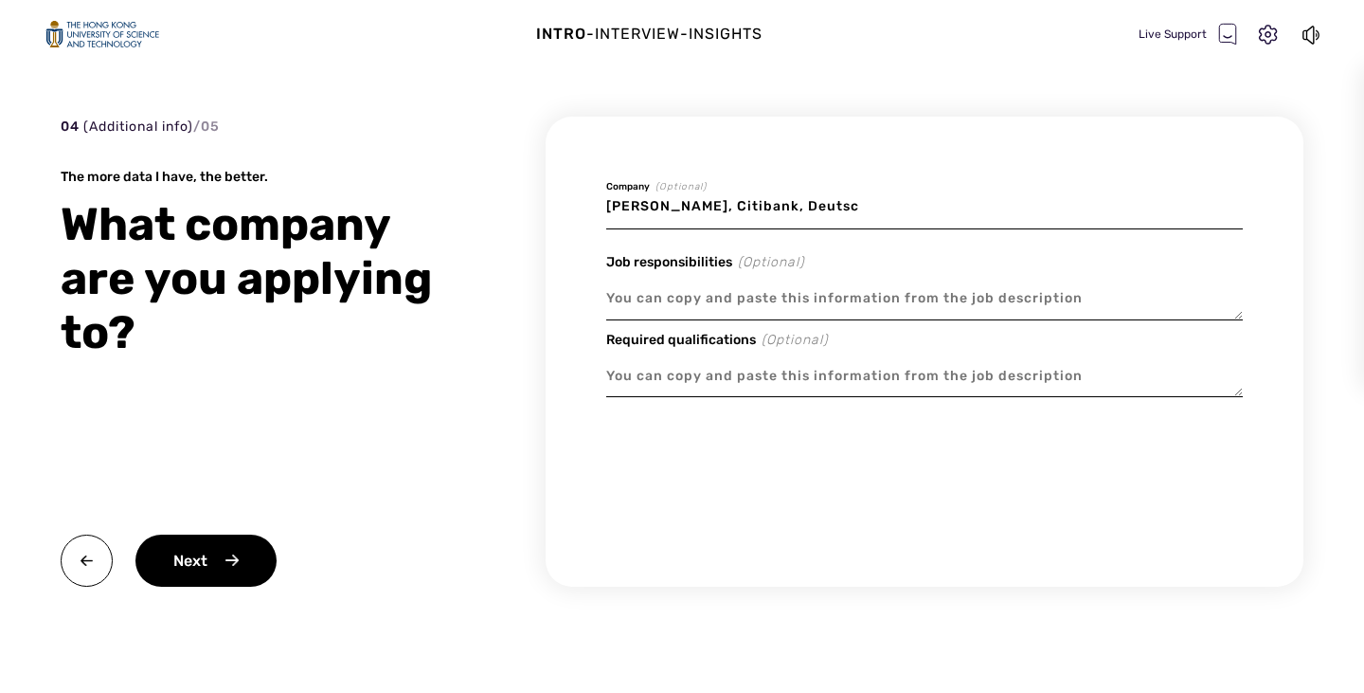
type input "[PERSON_NAME], Citibank, Deutsch"
type textarea "x"
type input "[PERSON_NAME], Citibank, Deutsche"
type textarea "x"
type input "[PERSON_NAME], Citibank, Deutsche"
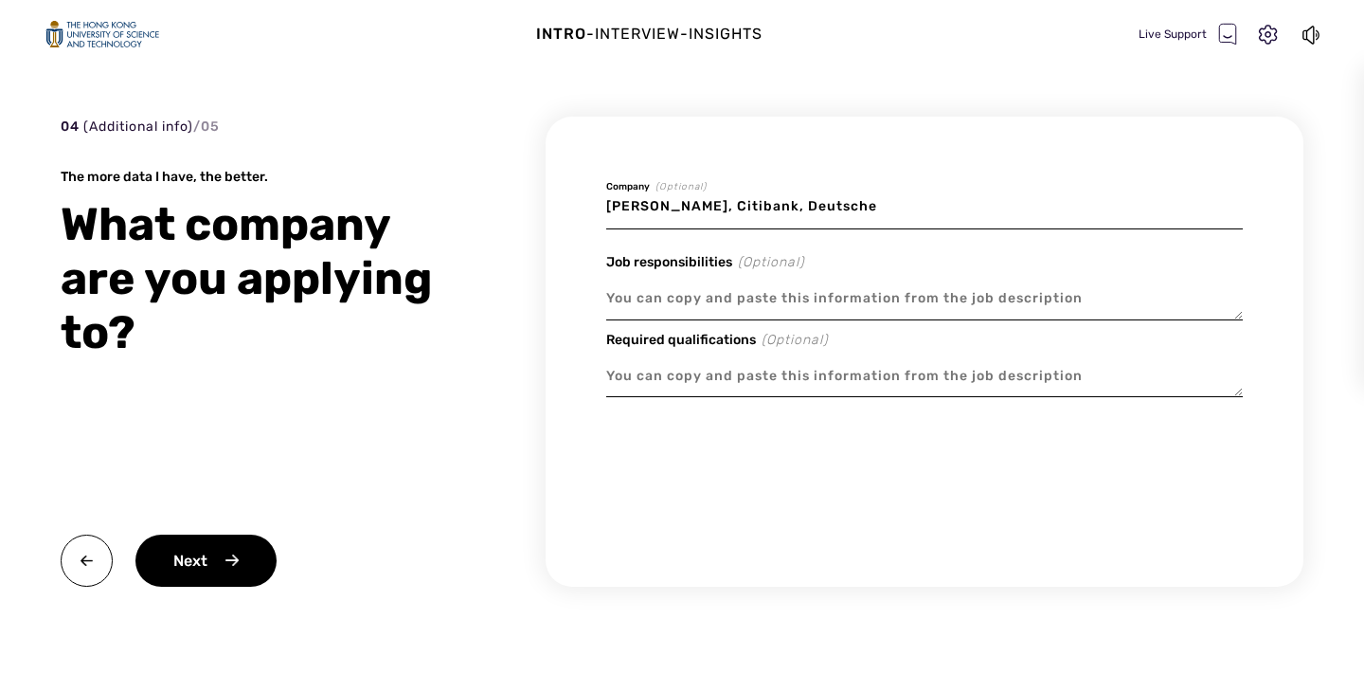
type textarea "x"
type input "[PERSON_NAME], Citibank, Deutsche B"
type textarea "x"
type input "[PERSON_NAME], Citibank, Deutsche Ba"
type textarea "x"
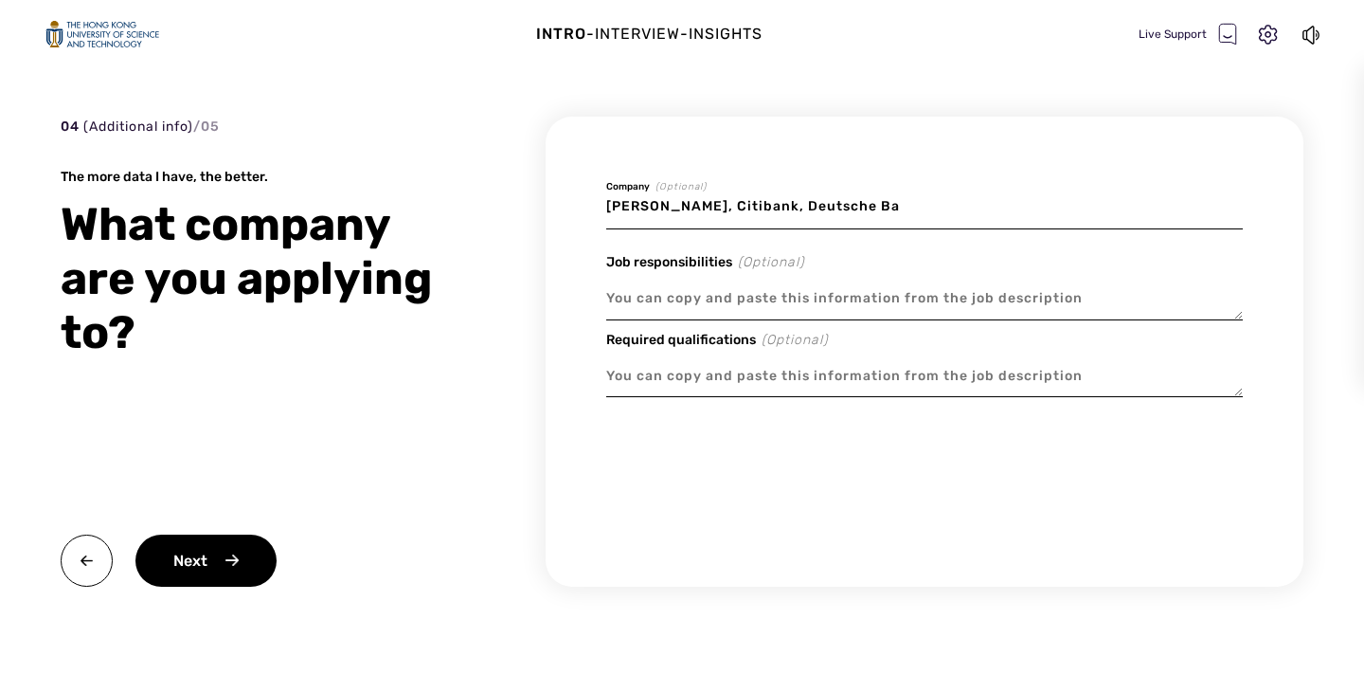
type input "[PERSON_NAME], Citibank, Deutsche Ban"
type textarea "x"
type input "[PERSON_NAME], Citibank, Deutsche Bank"
type textarea "x"
type input "[PERSON_NAME], Citibank, Deutsche Bank,"
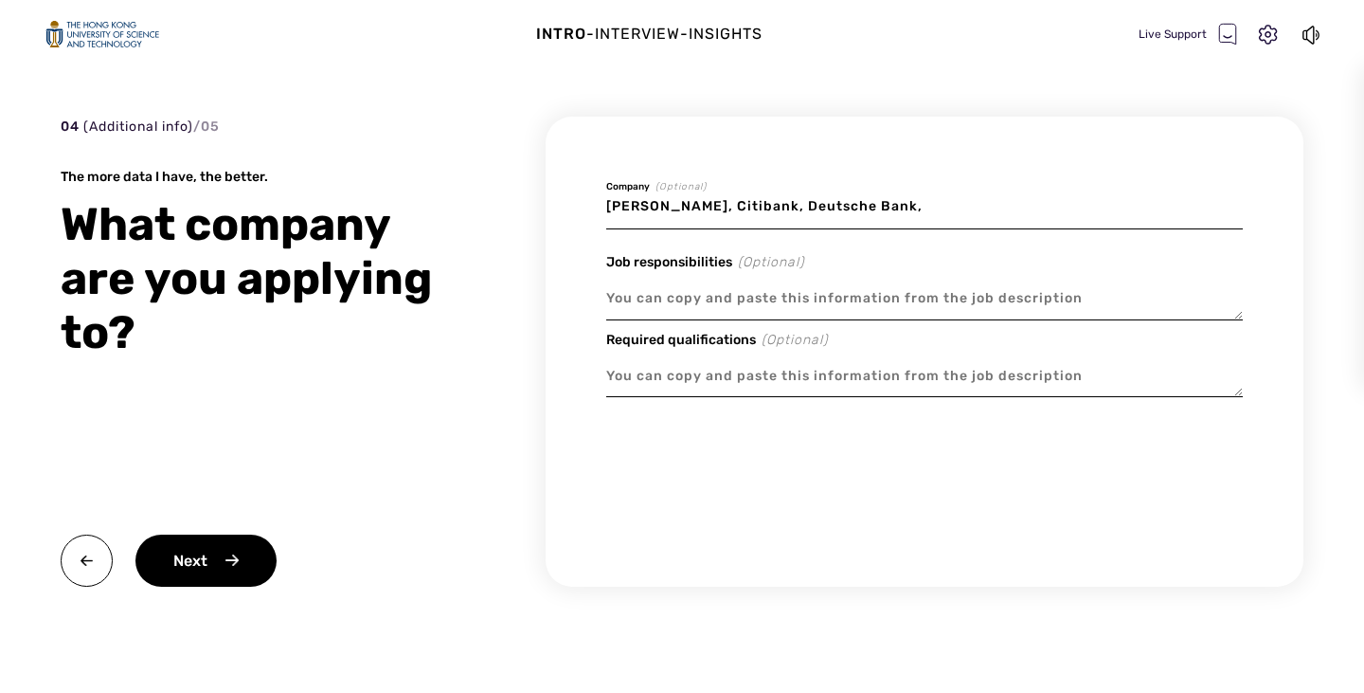
type textarea "x"
type input "[PERSON_NAME], Citibank, Deutsche Bank,"
type textarea "x"
type input "[PERSON_NAME], Citibank, Deutsche Bank, B"
type textarea "x"
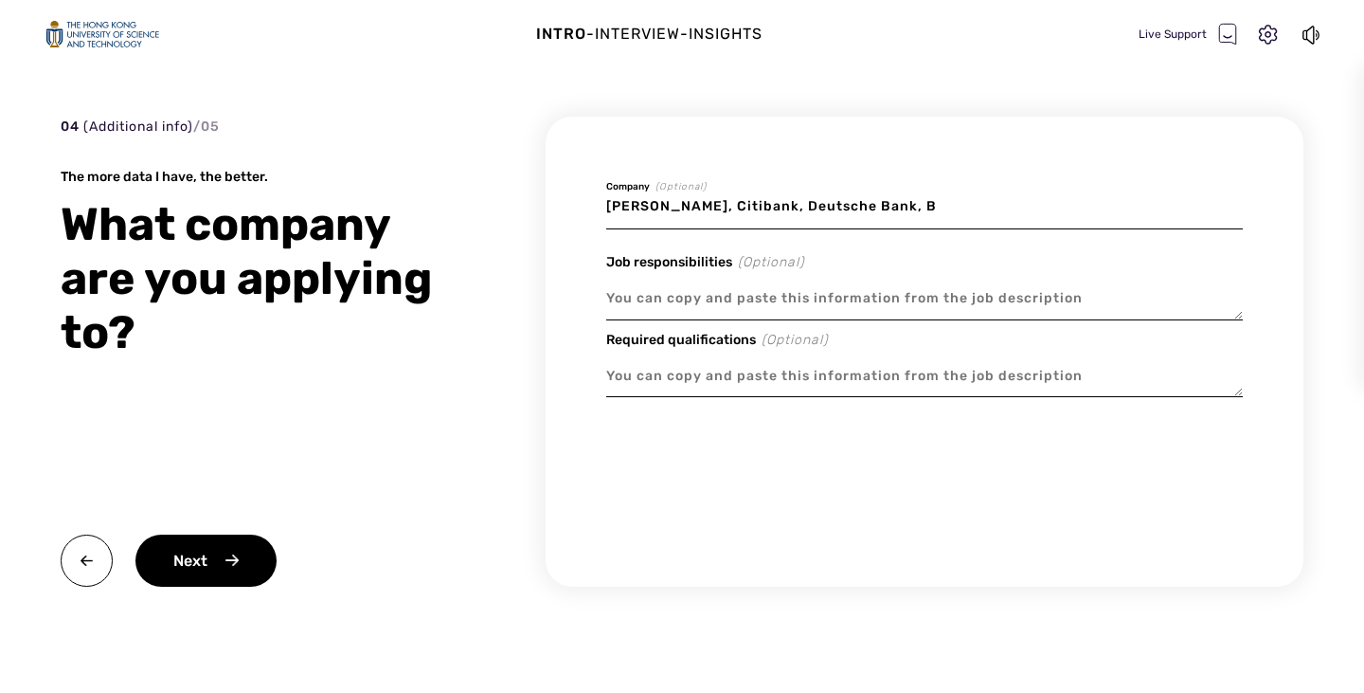
type input "[PERSON_NAME], Citibank, Deutsche Bank, Ba"
type textarea "x"
type input "[PERSON_NAME], Citibank, Deutsche Bank, Ban"
type textarea "x"
type input "[PERSON_NAME], Citibank, Deutsche Bank, Bank"
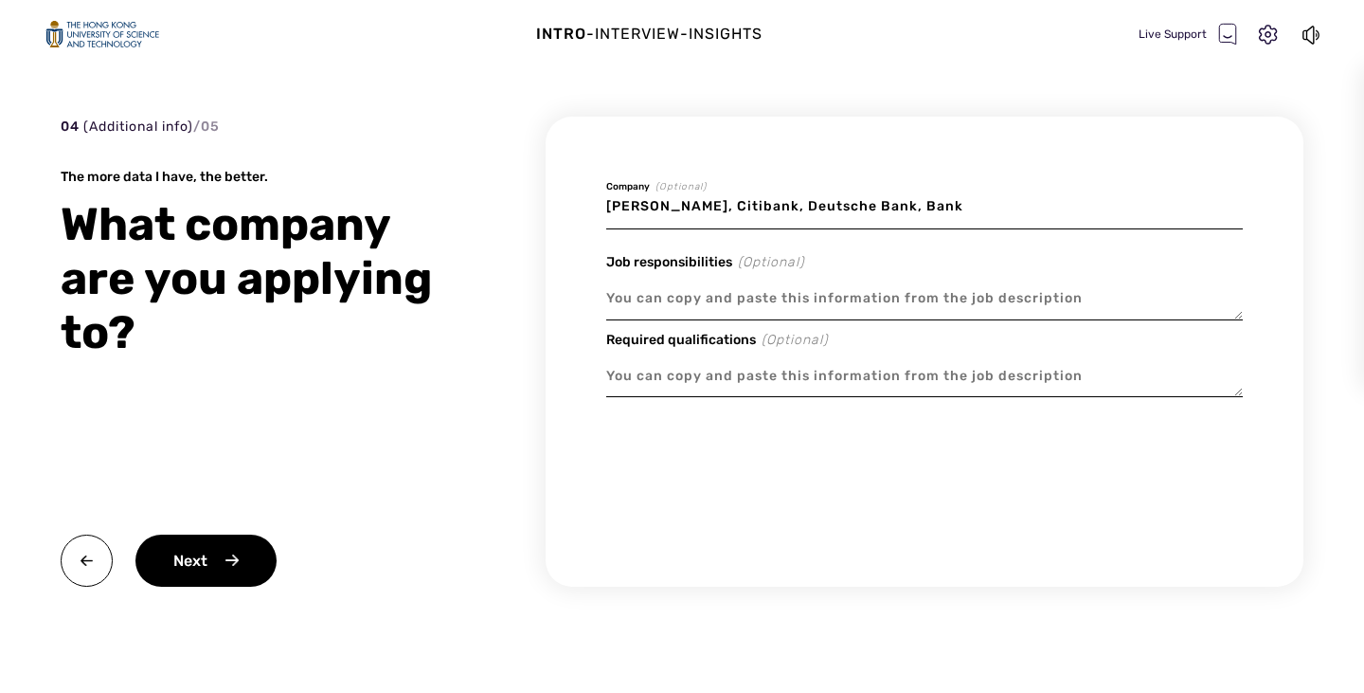
type textarea "x"
type input "[PERSON_NAME], Citibank, Deutsche Bank, Bank"
type textarea "x"
type input "[PERSON_NAME], Citibank, Deutsche Bank, Bank o"
type textarea "x"
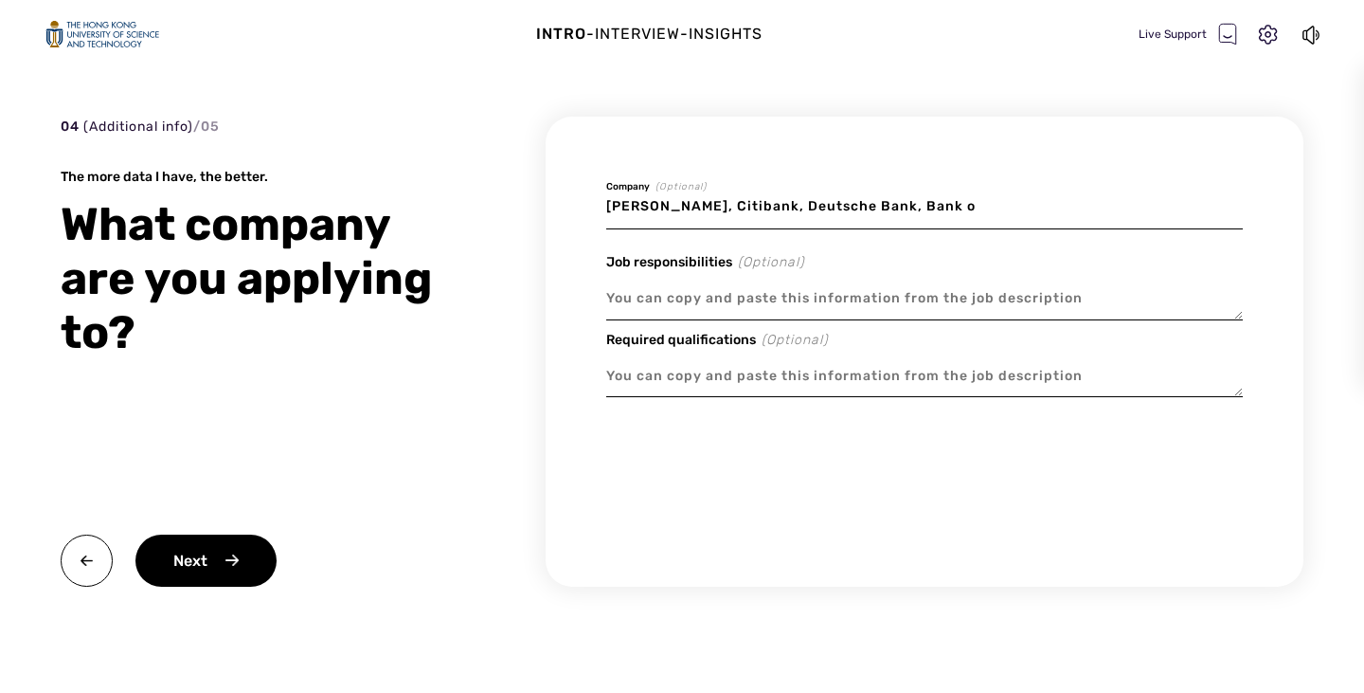
type input "[PERSON_NAME], Citibank, Deutsche Bank, Bank of"
type textarea "x"
type input "[PERSON_NAME], Citibank, Deutsche Bank, Bank of"
type textarea "x"
type input "[PERSON_NAME], Citibank, Deutsche Bank, Bank of A"
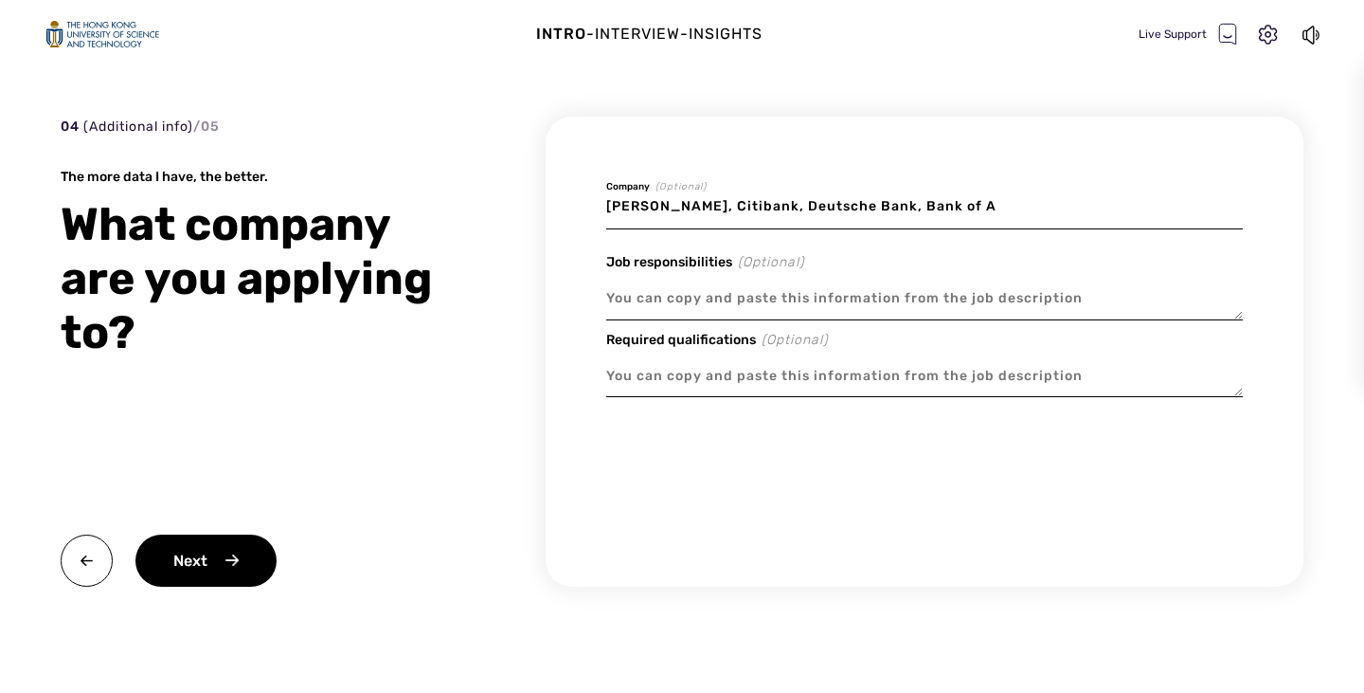
type textarea "x"
type input "[PERSON_NAME], Citibank, Deutsche Bank, Bank of AM"
type textarea "x"
type input "[PERSON_NAME], Citibank, Deutsche Bank, Bank of AMe"
type textarea "x"
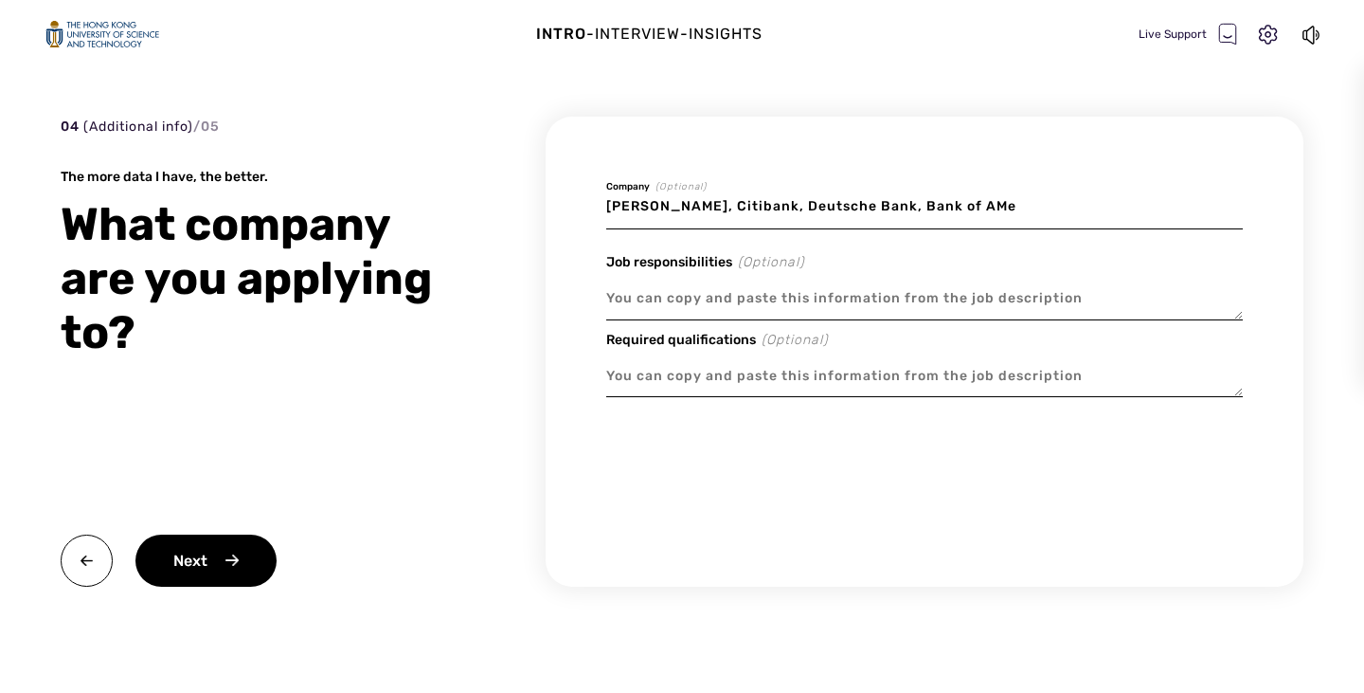
type input "[PERSON_NAME], Citibank, Deutsche Bank, Bank of AMer"
type textarea "x"
type input "[PERSON_NAME], Citibank, Deutsche Bank, Bank of AMeri"
type textarea "x"
type input "[PERSON_NAME], Citibank, Deutsche Bank, Bank of AMer"
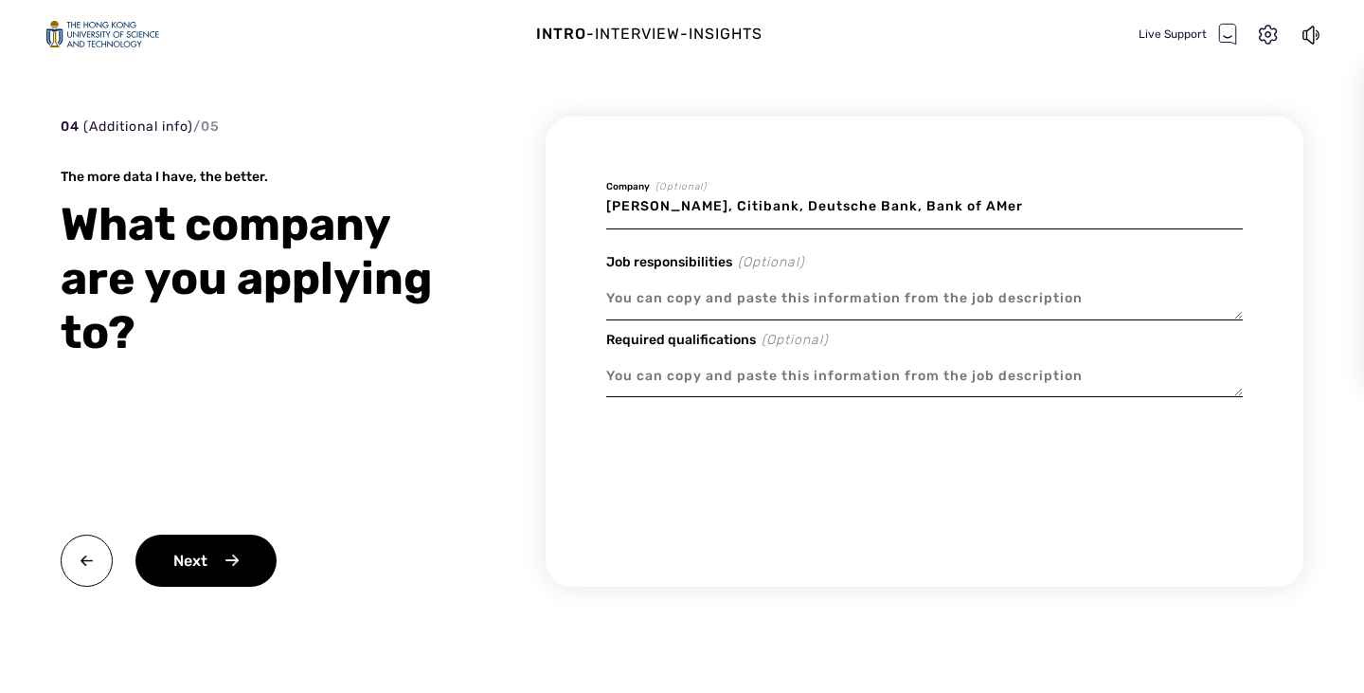
type textarea "x"
type input "[PERSON_NAME], Citibank, Deutsche Bank, Bank of AMe"
type textarea "x"
type input "[PERSON_NAME], Citibank, Deutsche Bank, Bank of AM"
type textarea "x"
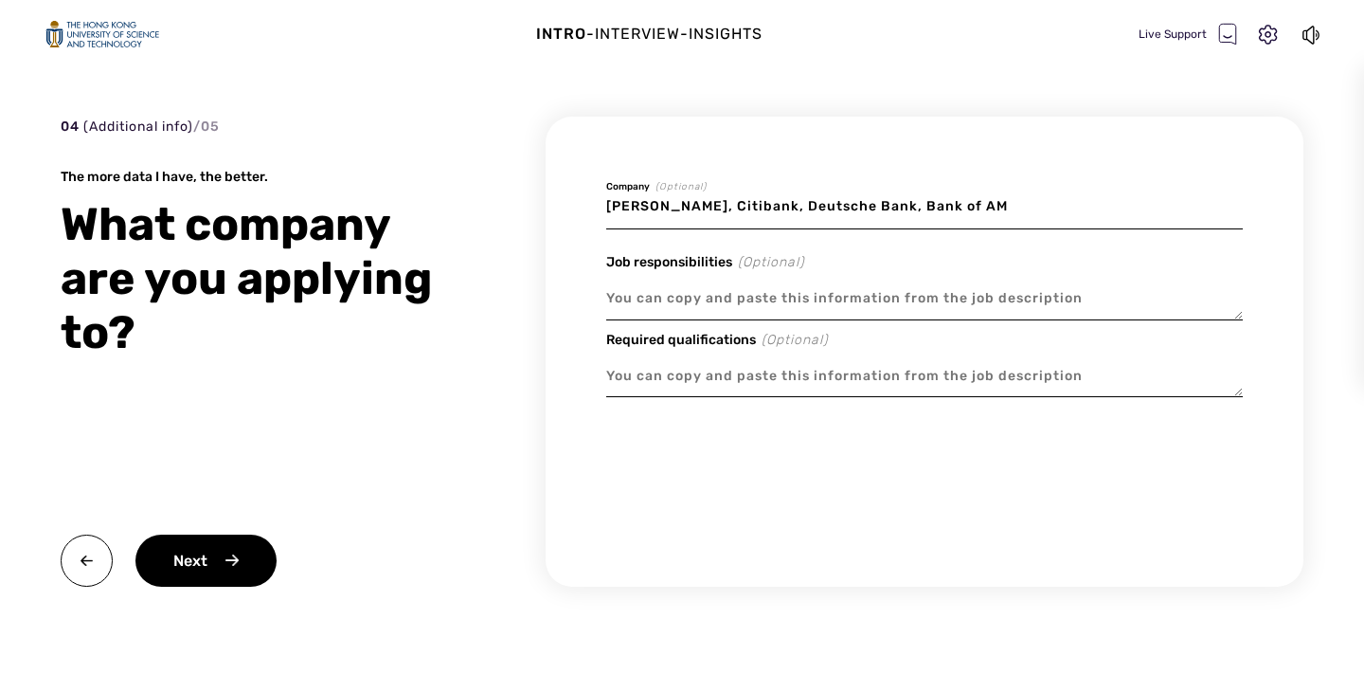
type input "[PERSON_NAME], Citibank, Deutsche Bank, Bank of A"
type textarea "x"
type input "[PERSON_NAME], Citibank, Deutsche Bank, Bank of Am"
type textarea "x"
type input "[PERSON_NAME], Citibank, Deutsche Bank, Bank of Ame"
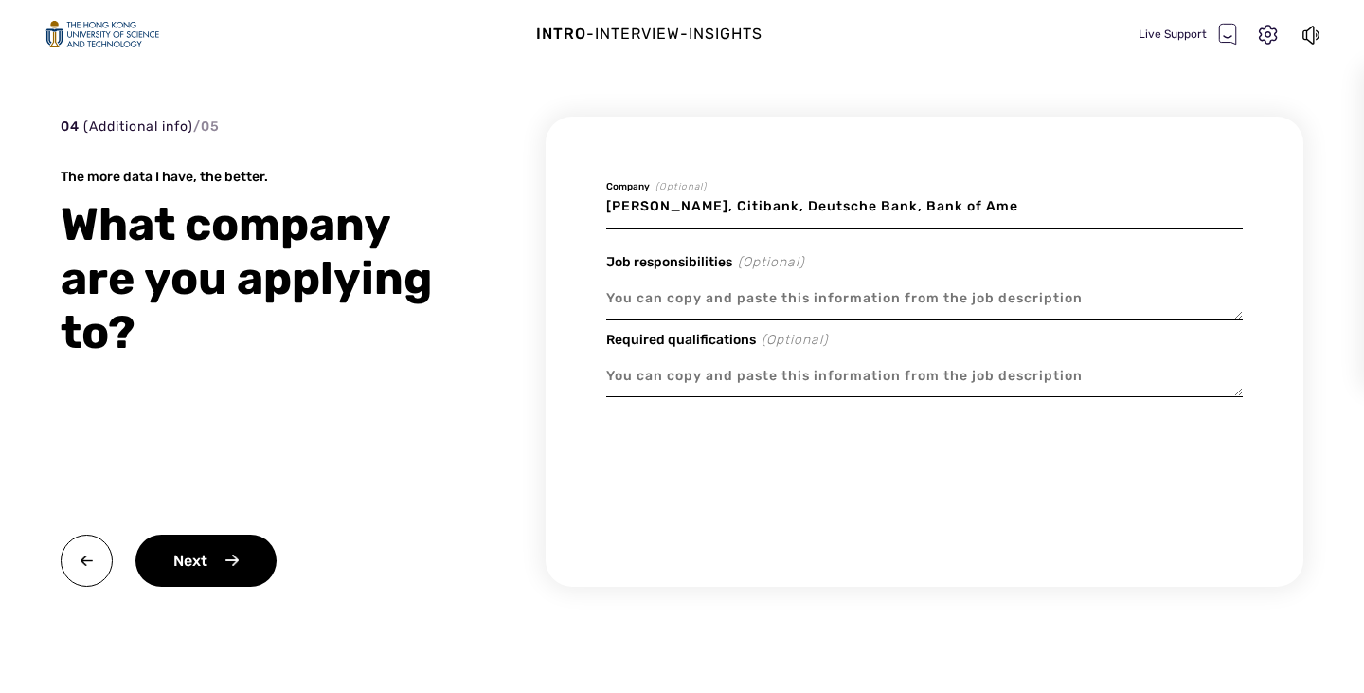
type textarea "x"
type input "[PERSON_NAME], Citibank, Deutsche Bank, Bank of Amer"
type textarea "x"
type input "[PERSON_NAME], Citibank, Deutsche Bank, Bank of Ameri"
type textarea "x"
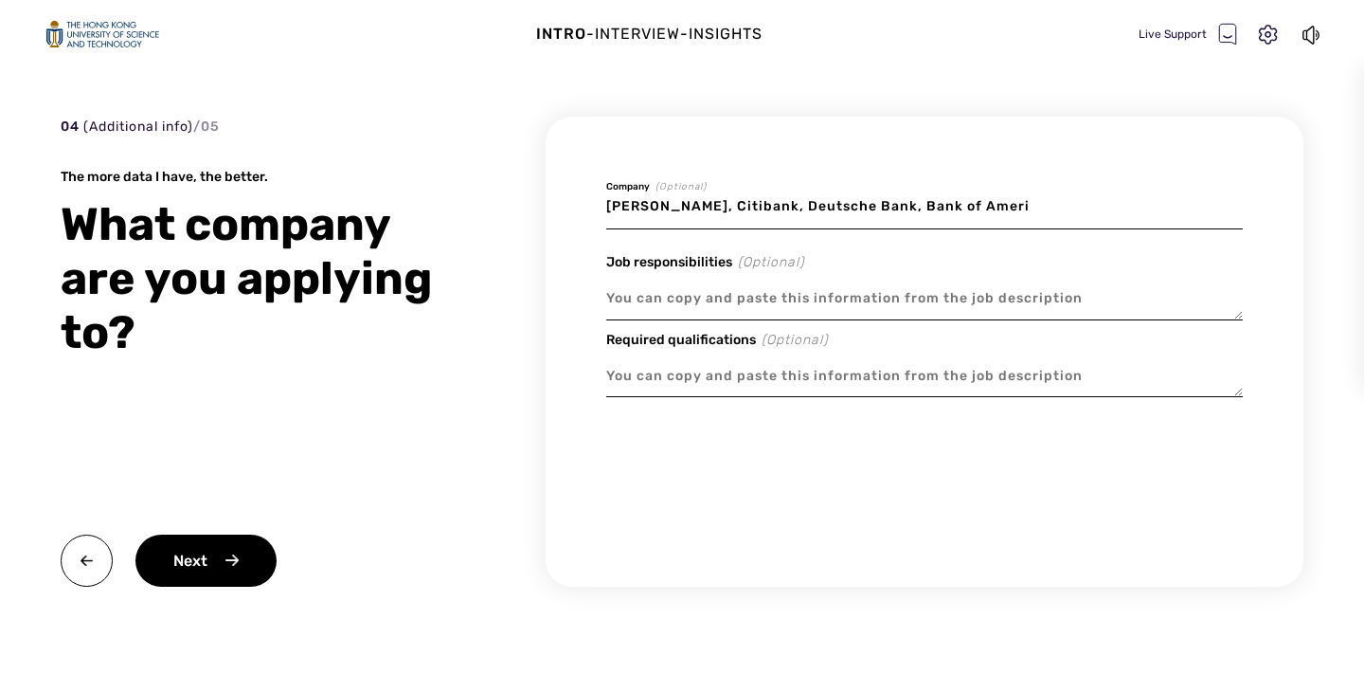
type input "[PERSON_NAME], Citibank, Deutsche Bank, Bank of Americ"
type textarea "x"
type input "[PERSON_NAME], Citibank, Deutsche Bank, Bank of America"
paste textarea "Lor ipsu-dolo sitamet conse adi elit seddoeiu tem incididuntu la etd magnaaliqu…"
type textarea "x"
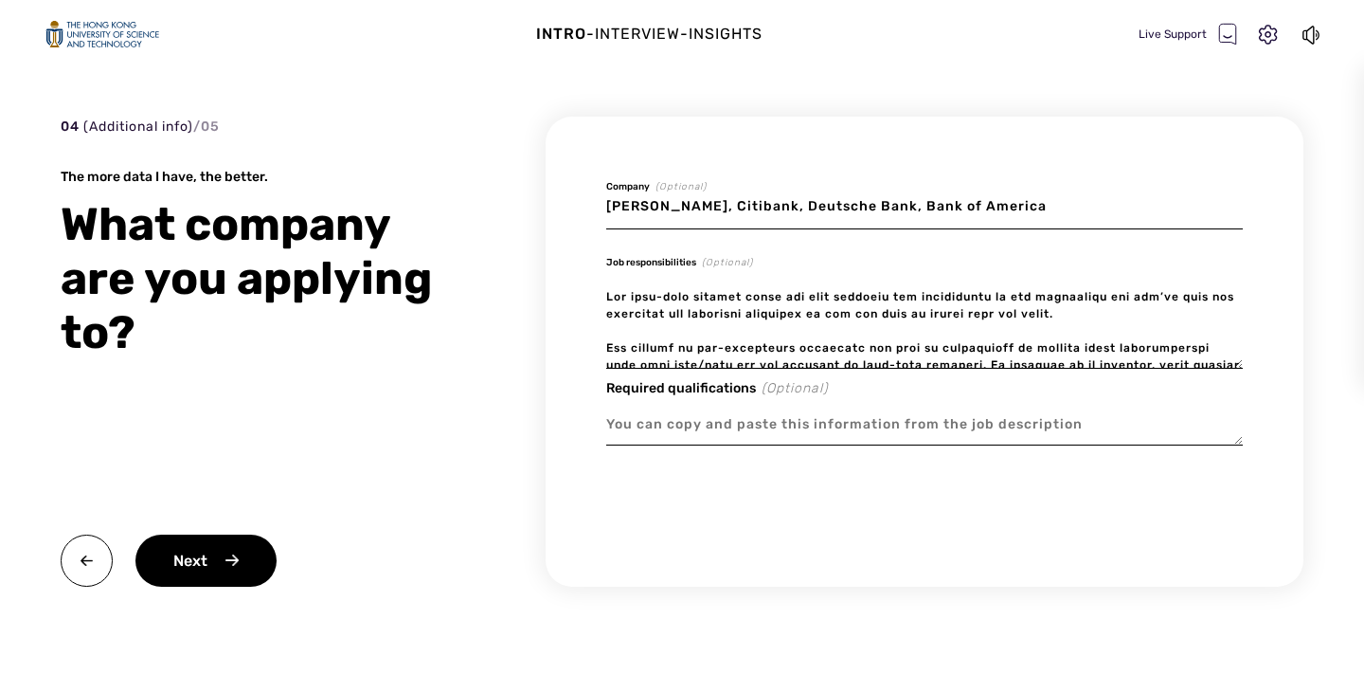
type textarea "Lor ipsu-dolo sitamet conse adi elit seddoeiu tem incididuntu la etd magnaaliqu…"
click at [886, 417] on textarea at bounding box center [924, 425] width 637 height 44
click at [726, 422] on textarea at bounding box center [924, 425] width 637 height 44
paste textarea "Excellent communication and presentation skills Organizational skills and proje…"
type textarea "x"
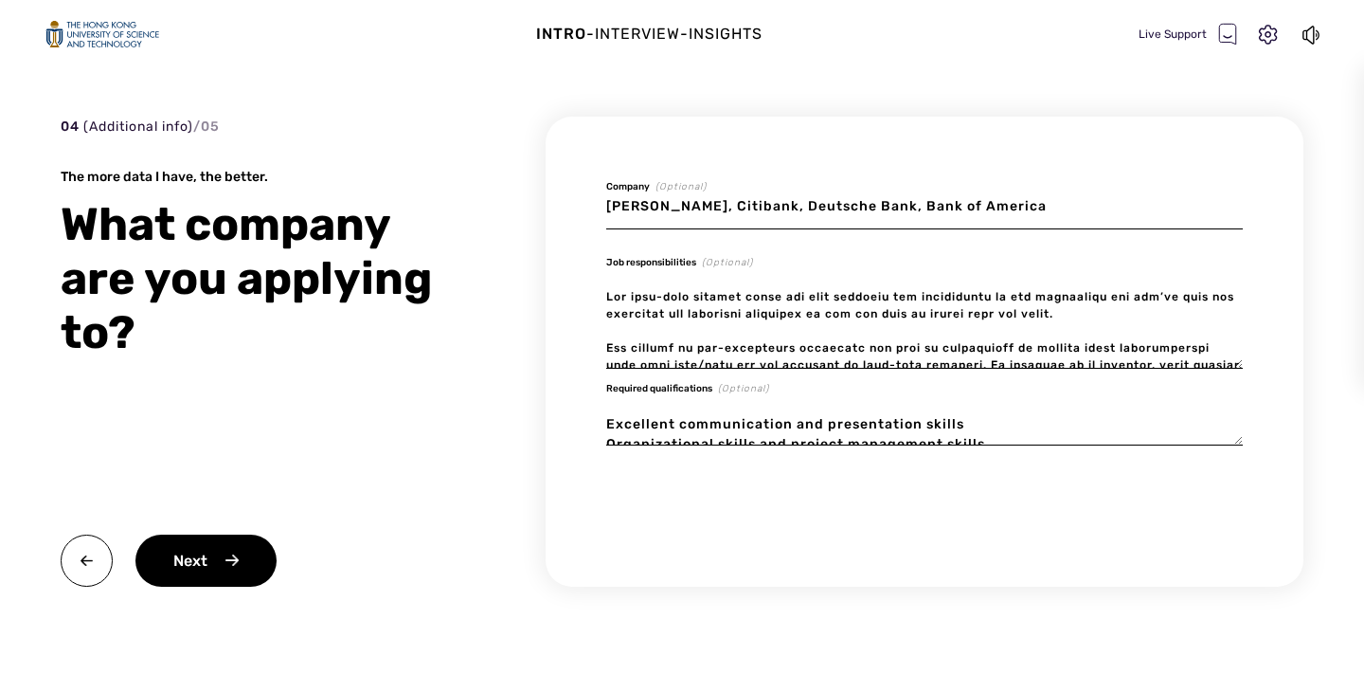
scroll to position [4, 0]
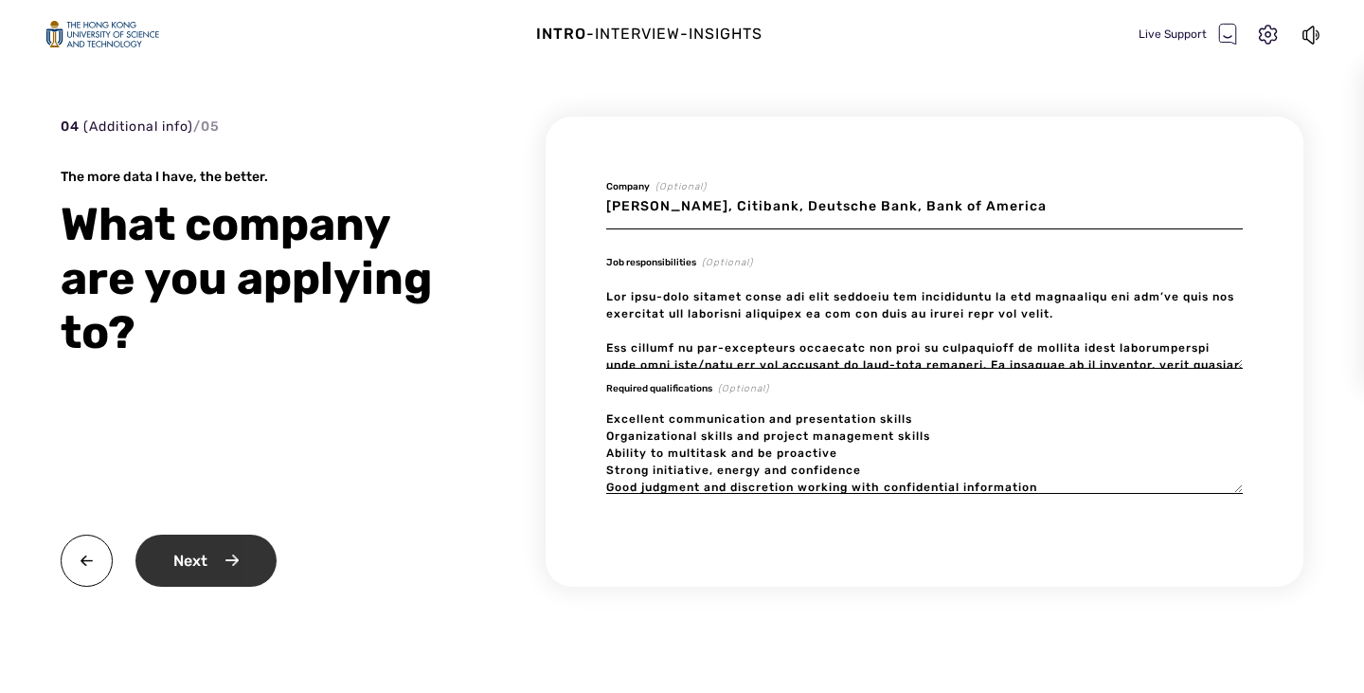
type textarea "Excellent communication and presentation skills Organizational skills and proje…"
click at [199, 561] on div "Next" at bounding box center [205, 560] width 141 height 52
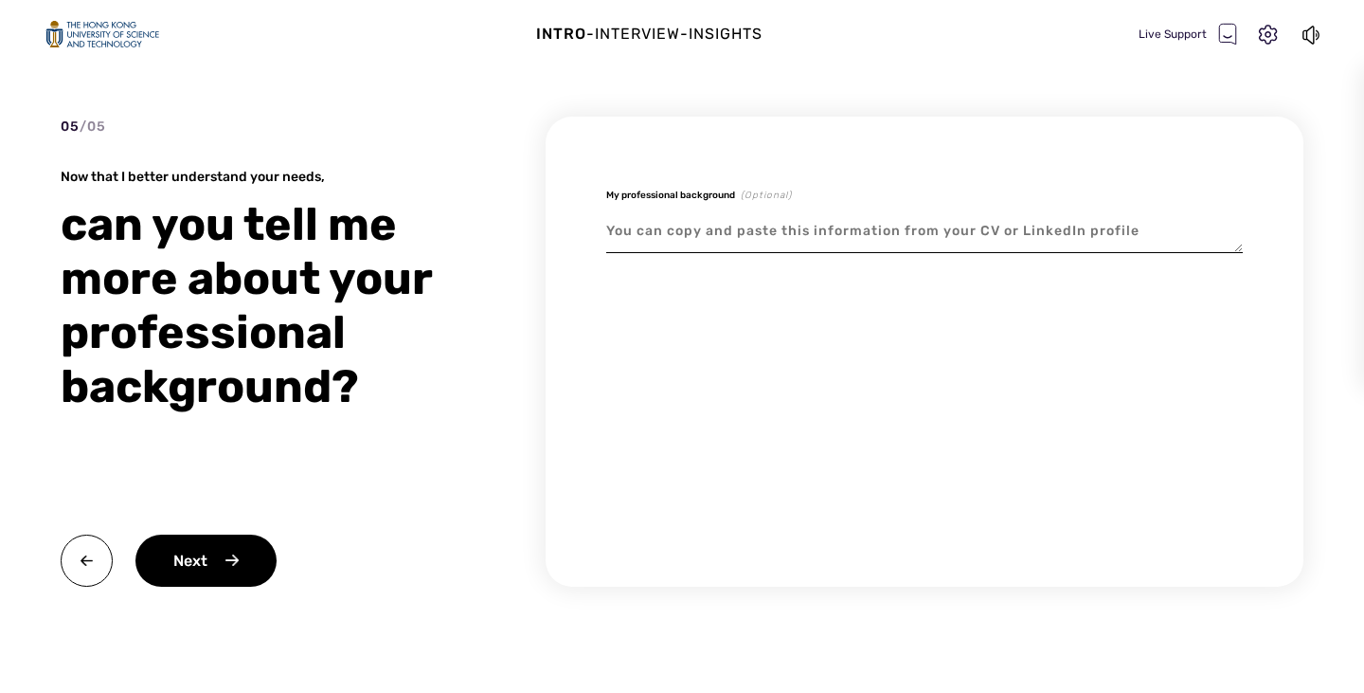
click at [870, 238] on textarea at bounding box center [924, 231] width 637 height 44
type textarea "x"
type textarea "I"
type textarea "x"
type textarea "I"
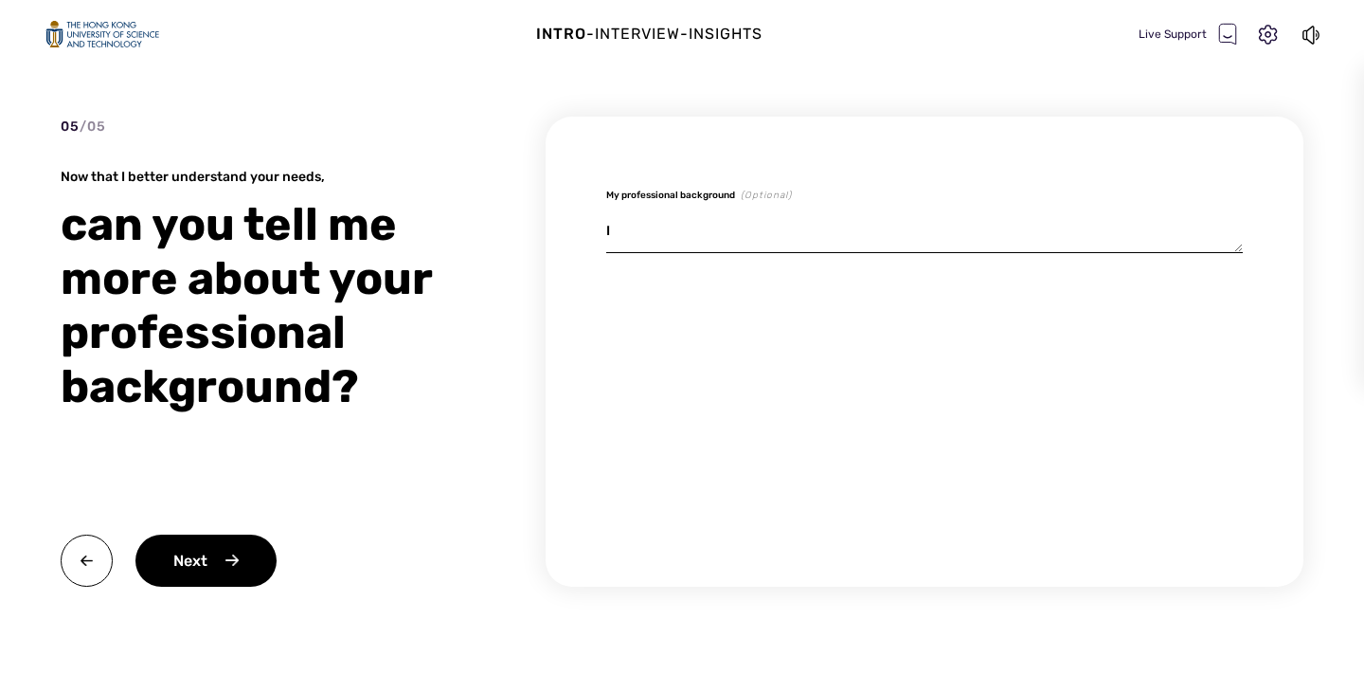
type textarea "x"
type textarea "I a"
type textarea "x"
type textarea "I am"
type textarea "x"
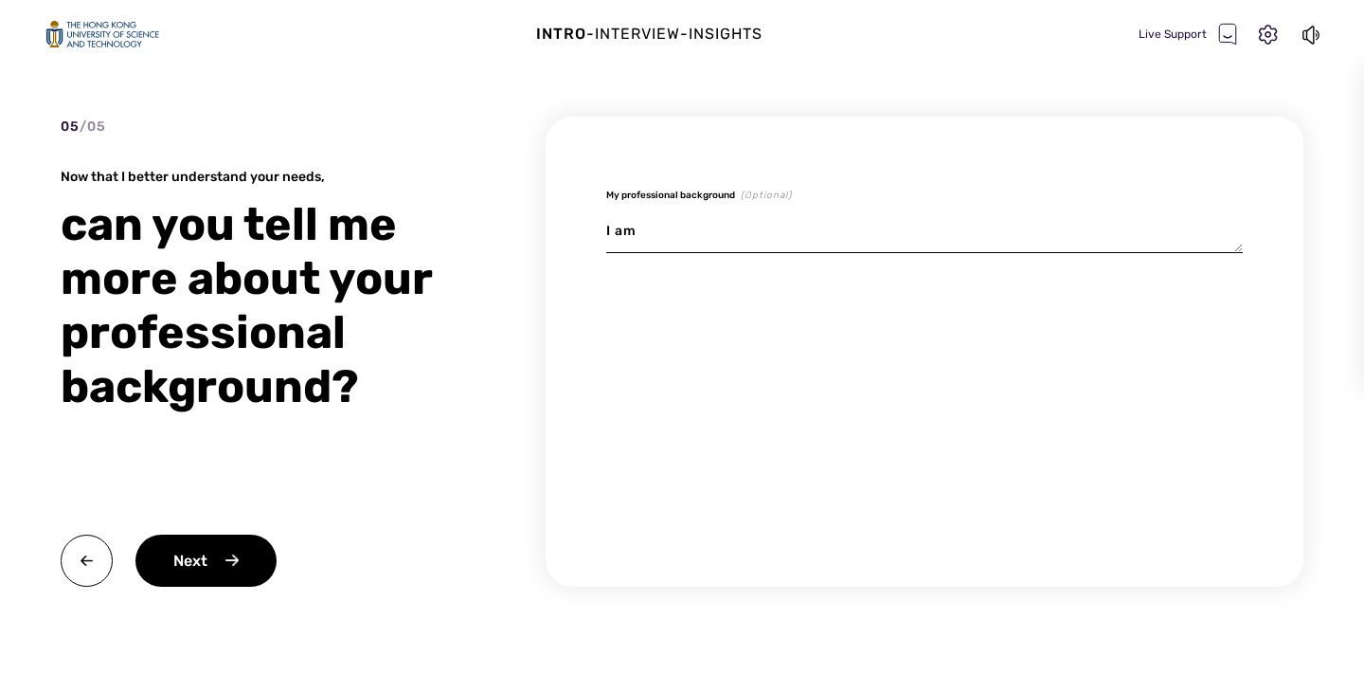
type textarea "I am"
type textarea "x"
type textarea "I am c"
type textarea "x"
type textarea "I am cu"
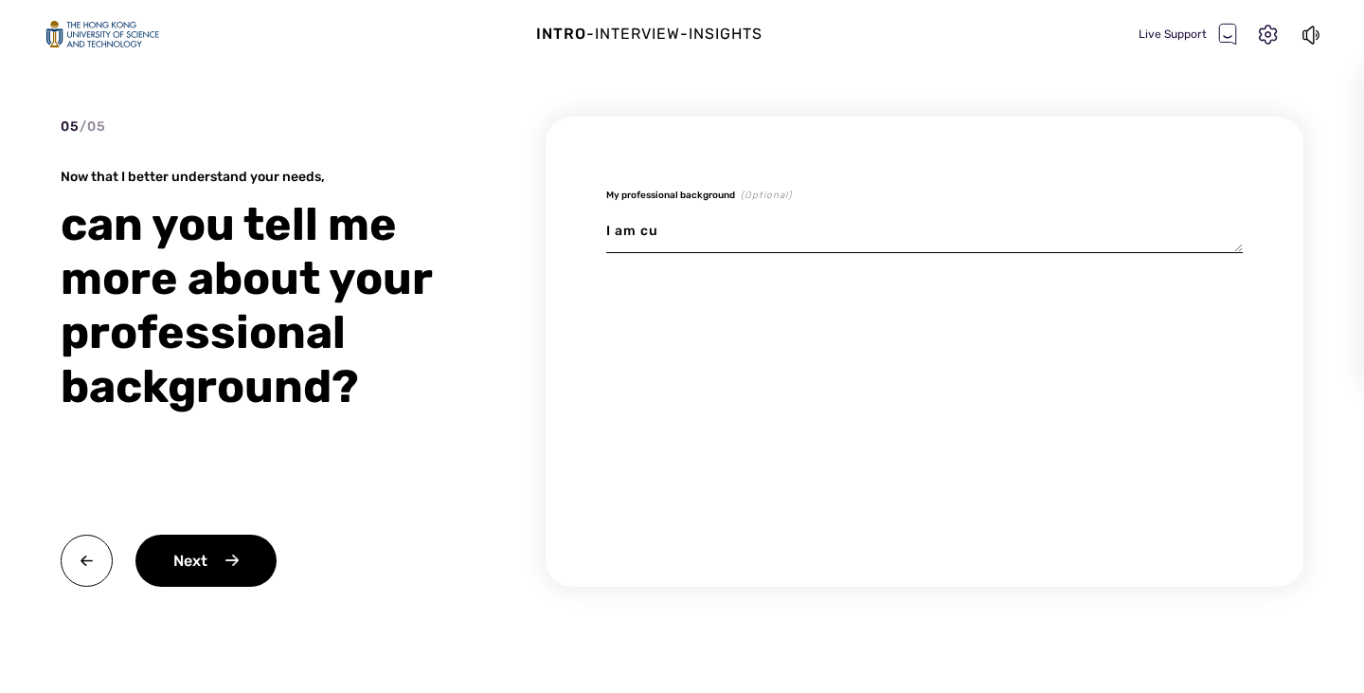
type textarea "x"
type textarea "I am cur"
type textarea "x"
type textarea "I am curr"
type textarea "x"
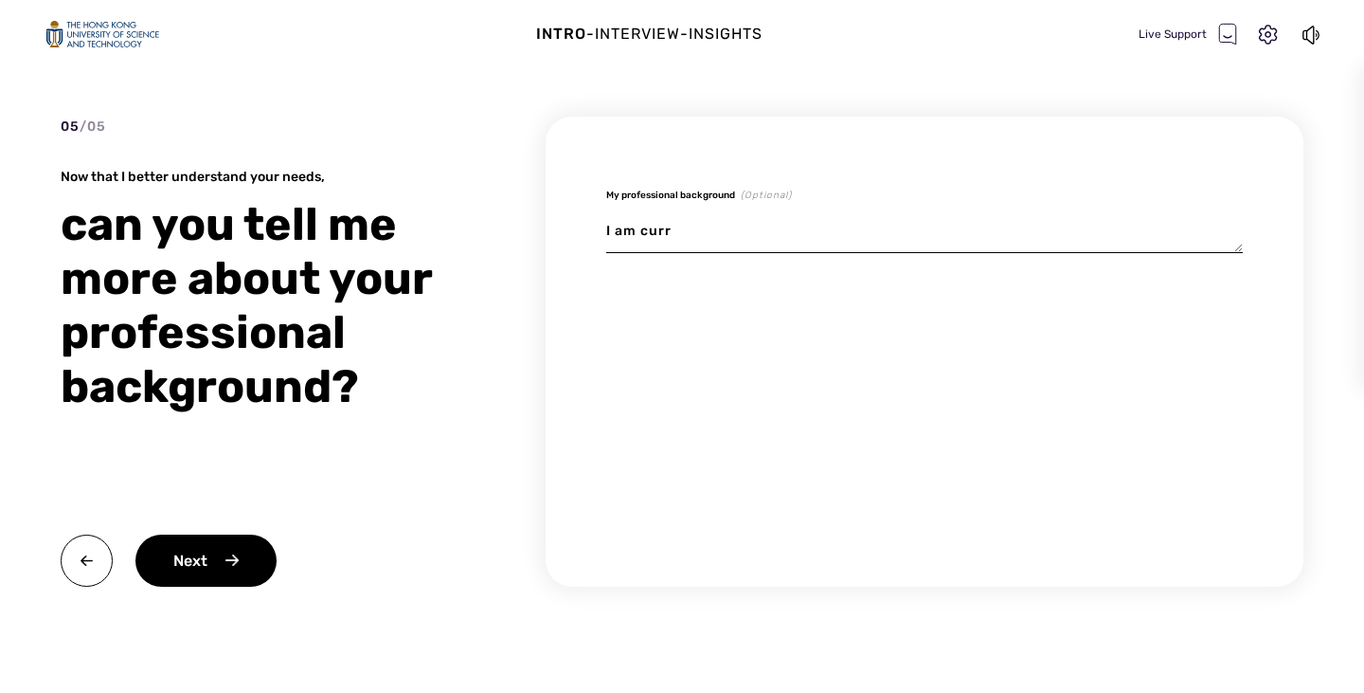
type textarea "I am curre"
type textarea "x"
type textarea "I am curren"
type textarea "x"
type textarea "I am current"
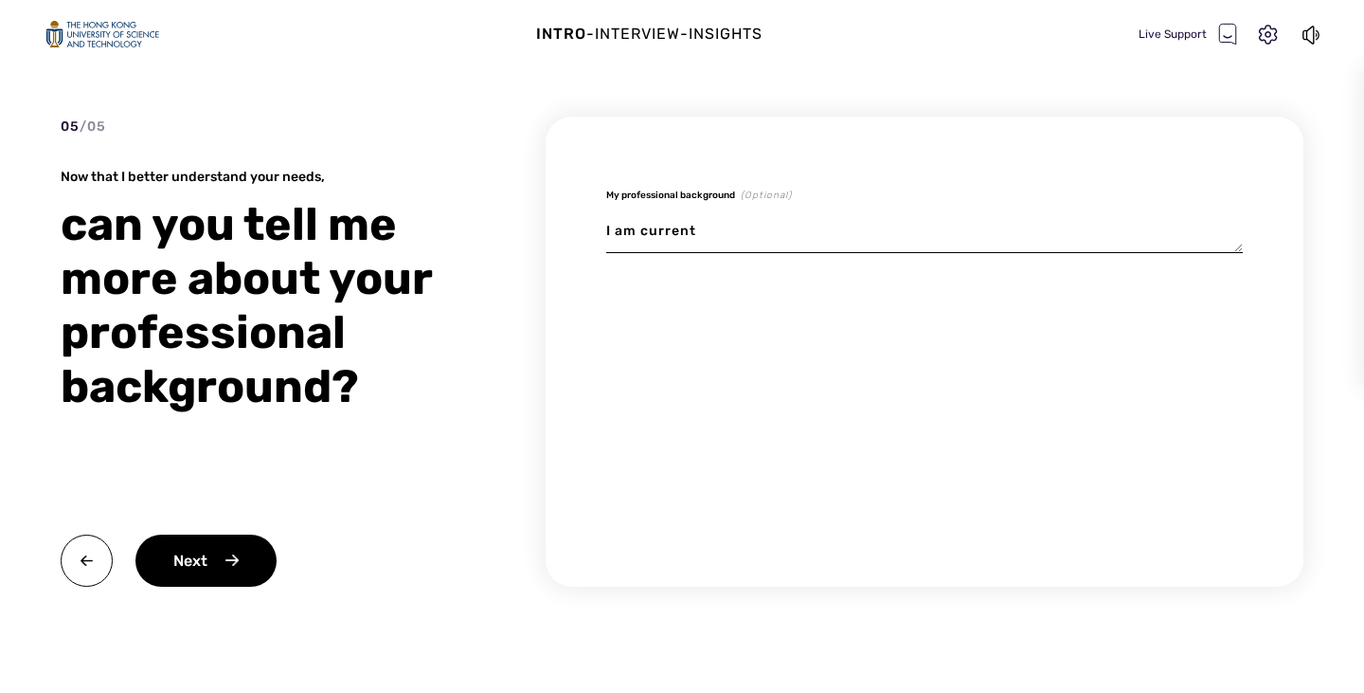
type textarea "x"
type textarea "I am currentl"
type textarea "x"
type textarea "I am currently"
type textarea "x"
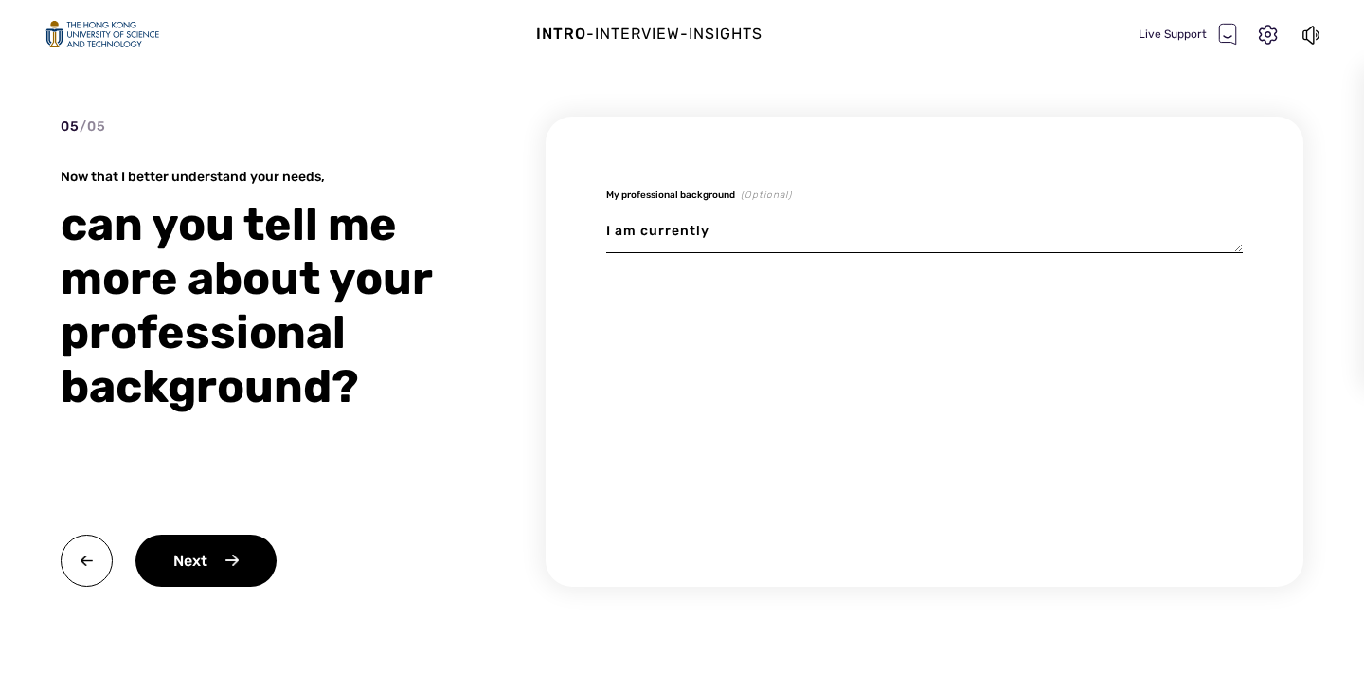
type textarea "I am currently"
type textarea "x"
type textarea "I am currently a"
type textarea "x"
type textarea "I am currently a"
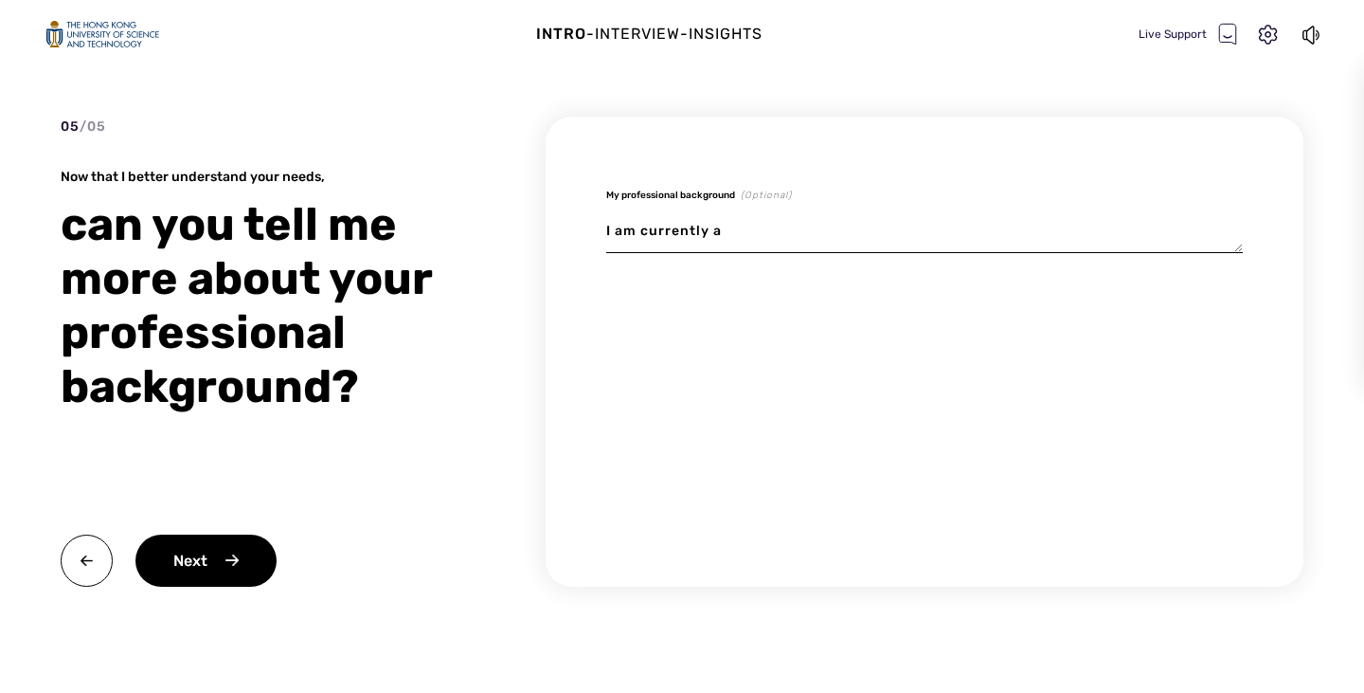
type textarea "x"
type textarea "I am currently a M"
type textarea "x"
type textarea "I am currently a Ma"
type textarea "x"
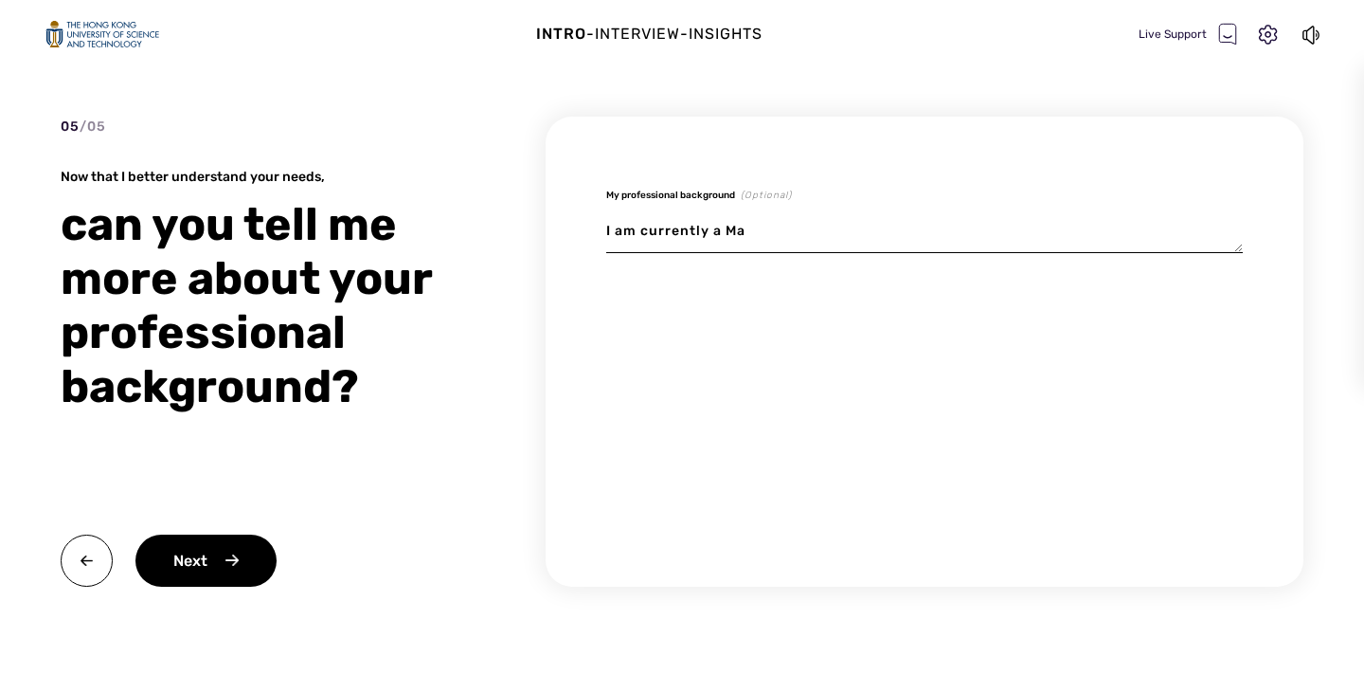
type textarea "I am currently a Mas"
type textarea "x"
type textarea "I am currently a Mast"
type textarea "x"
type textarea "I am currently a Maste"
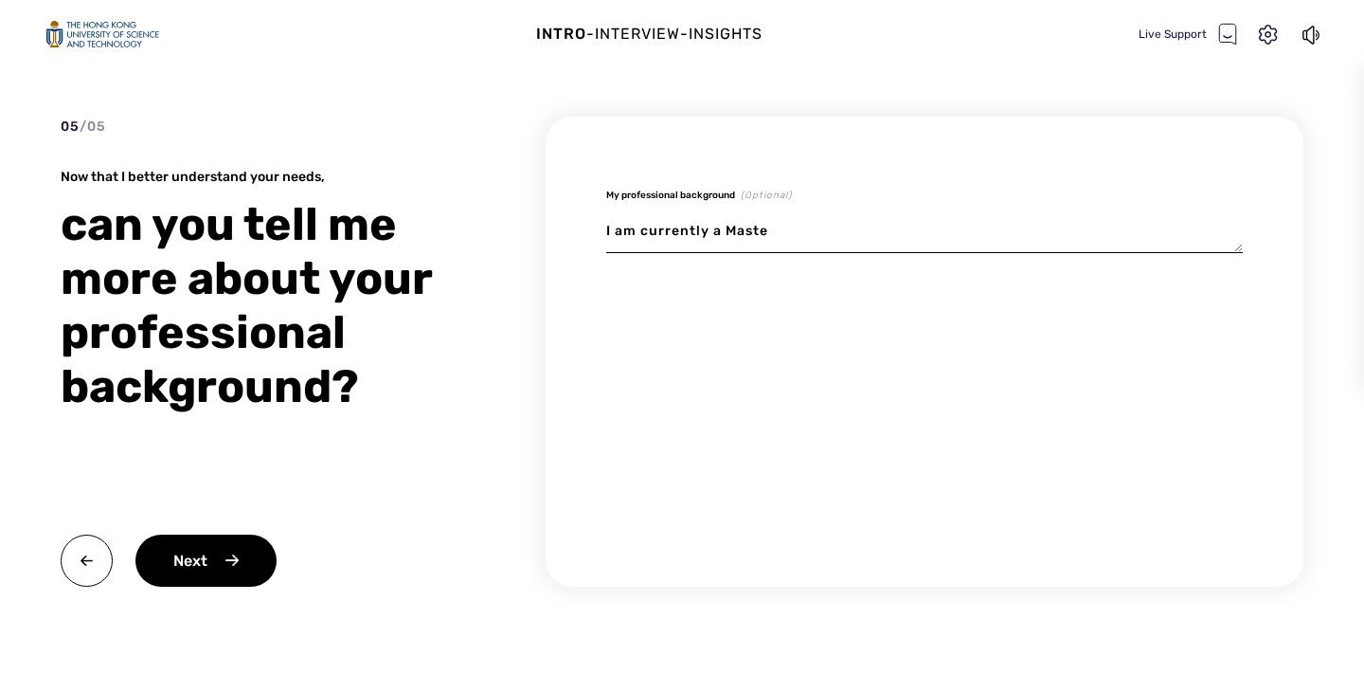
type textarea "x"
type textarea "I am currently a Master"
type textarea "x"
type textarea "I am currently a Master"
type textarea "x"
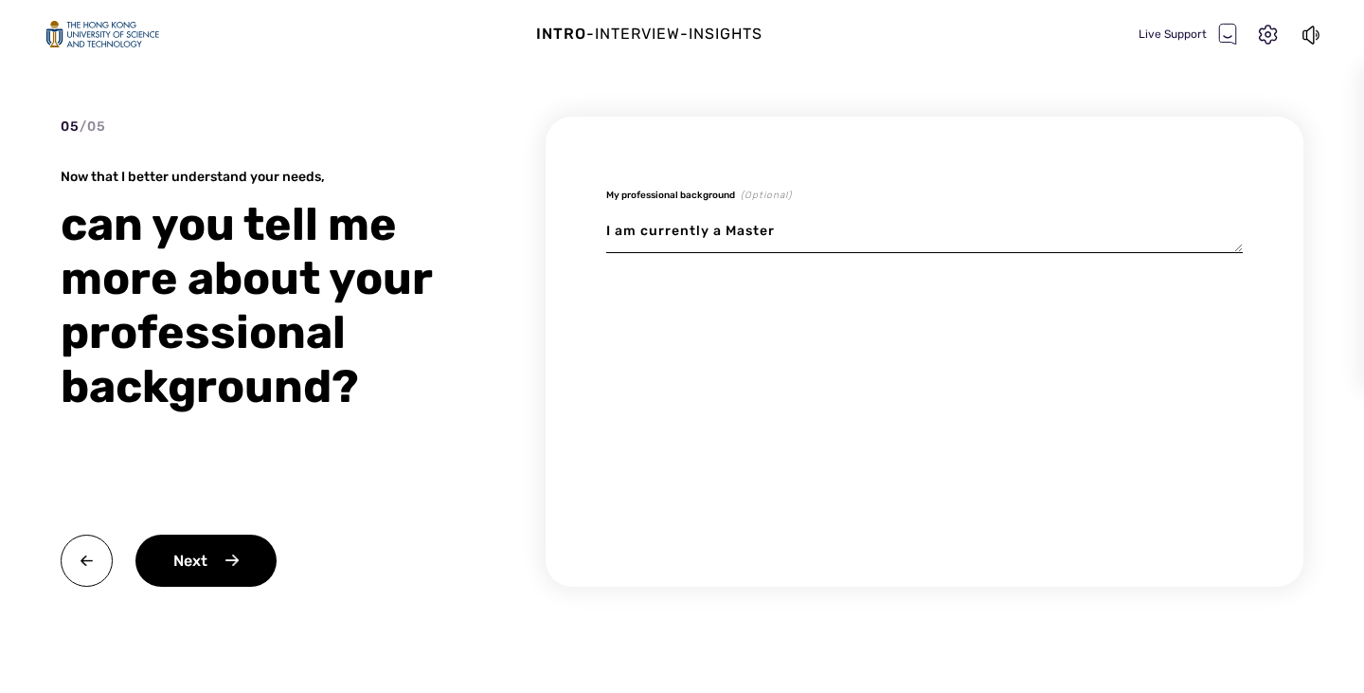
type textarea "I am currently a Master i"
type textarea "x"
type textarea "I am currently a Master in"
type textarea "x"
type textarea "I am currently a Master in"
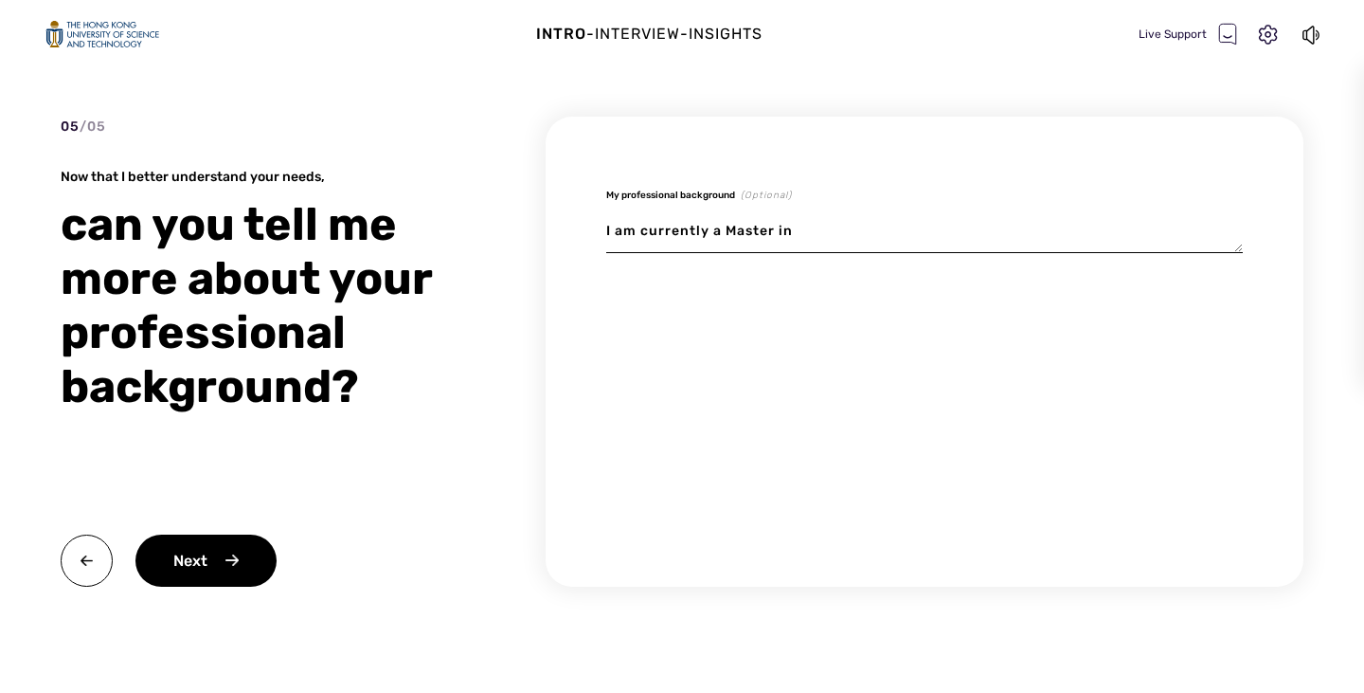
type textarea "x"
type textarea "I am currently a Master in F"
type textarea "x"
type textarea "I am currently a Master in Fi"
type textarea "x"
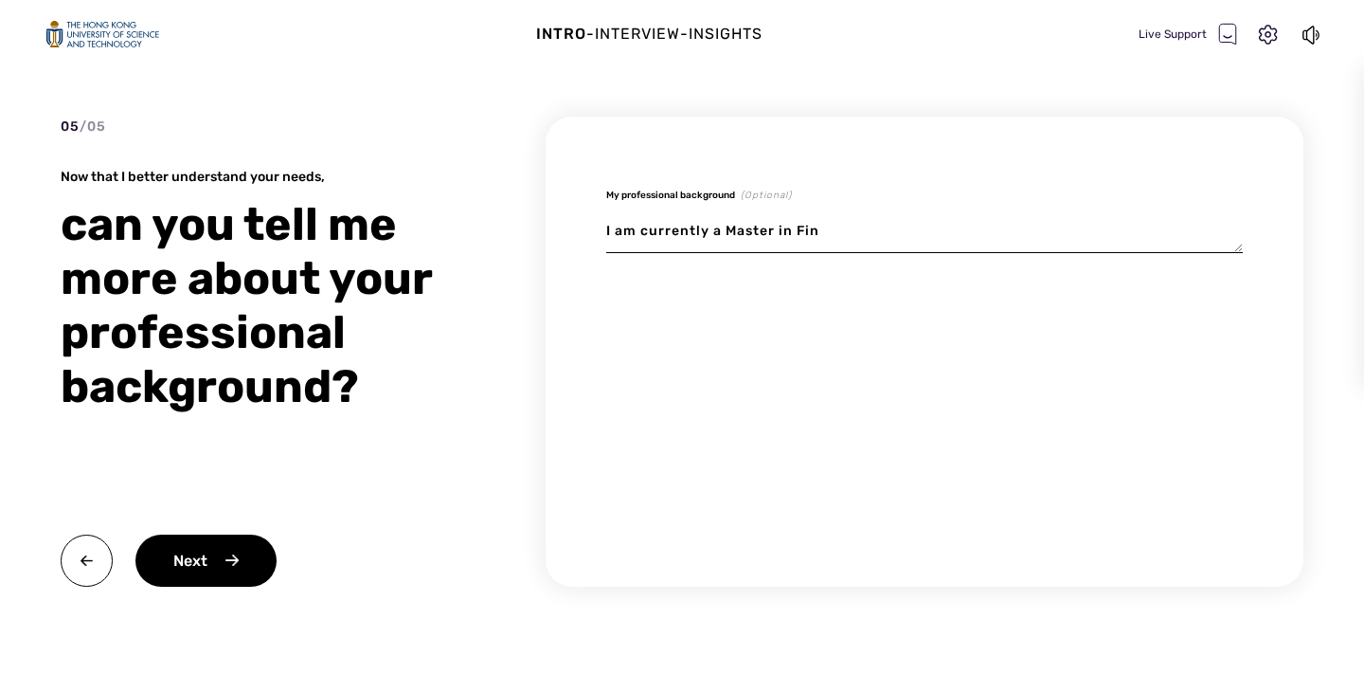
type textarea "I am currently a Master in [GEOGRAPHIC_DATA]"
type textarea "x"
type textarea "I am currently a Master in [GEOGRAPHIC_DATA]"
type textarea "x"
type textarea "I am currently a Master in [GEOGRAPHIC_DATA]"
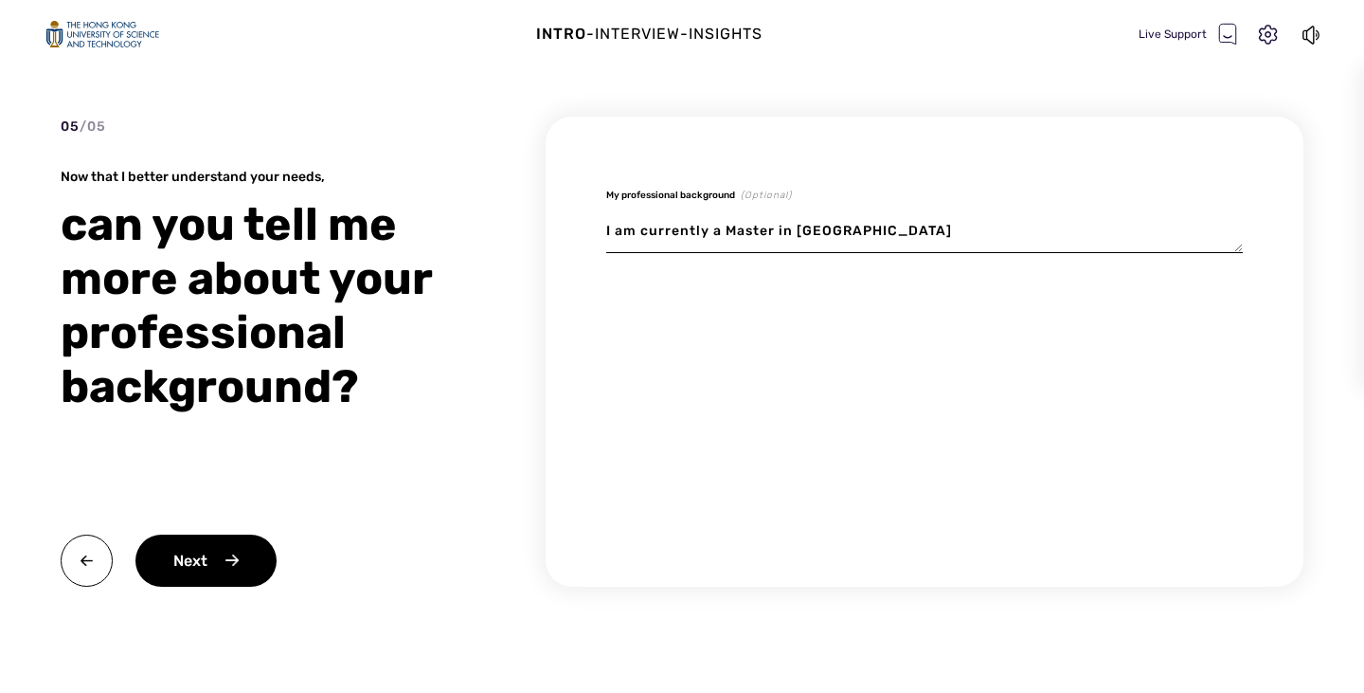
type textarea "x"
type textarea "I am currently a Master in Finance"
type textarea "x"
type textarea "I am currently a Master in Finance"
type textarea "x"
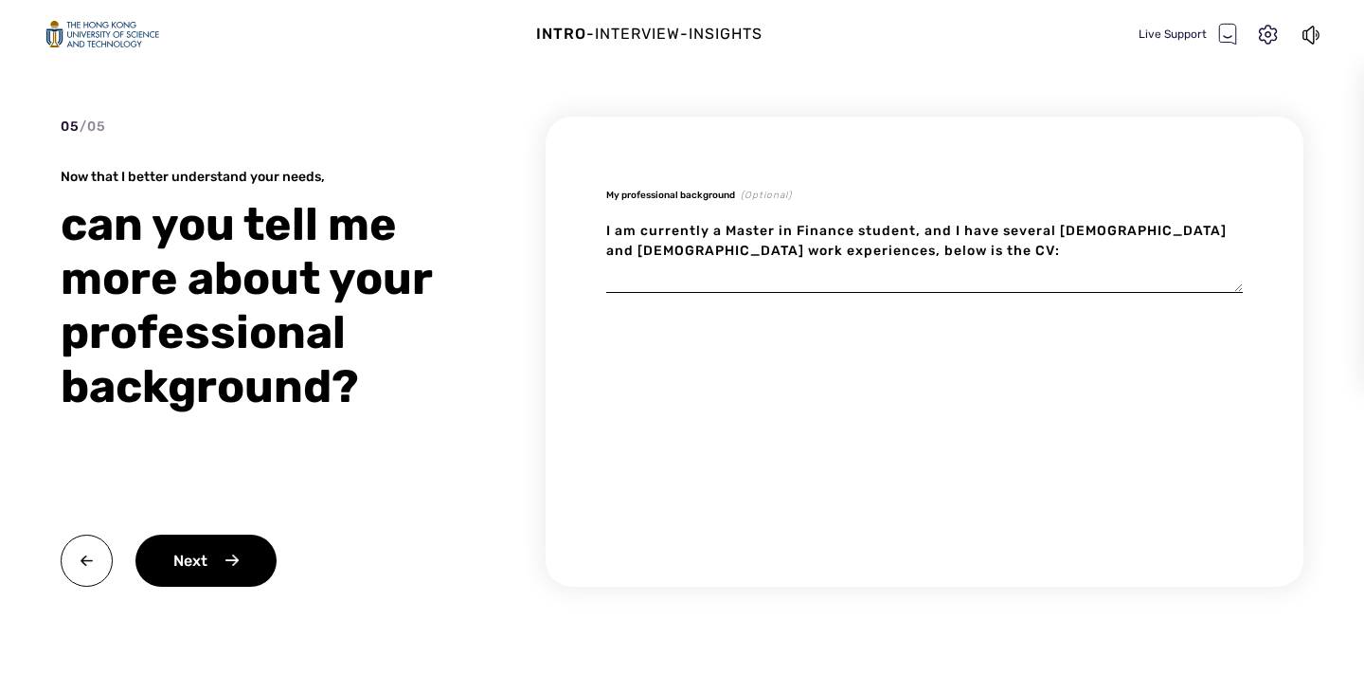
paste textarea "Loremipsu, Dolorsit Ametconsec Adi 3451 – Eli 0415 • Seddoei te inci utlabor et…"
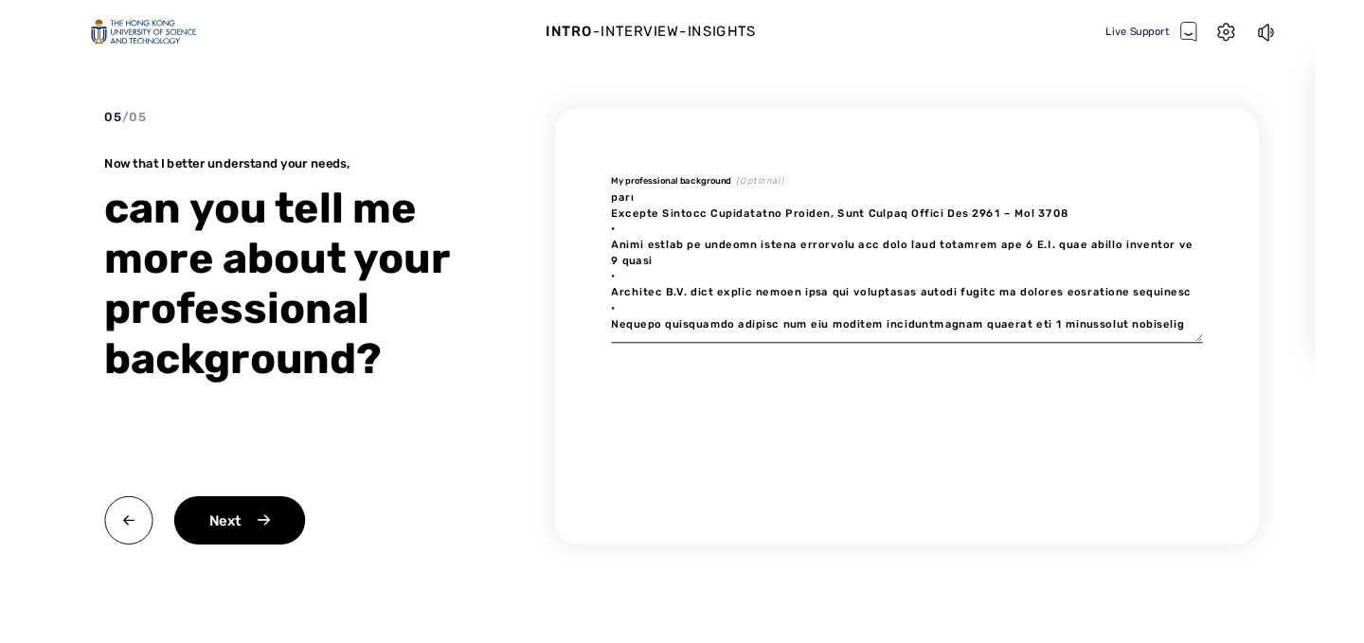
scroll to position [976, 0]
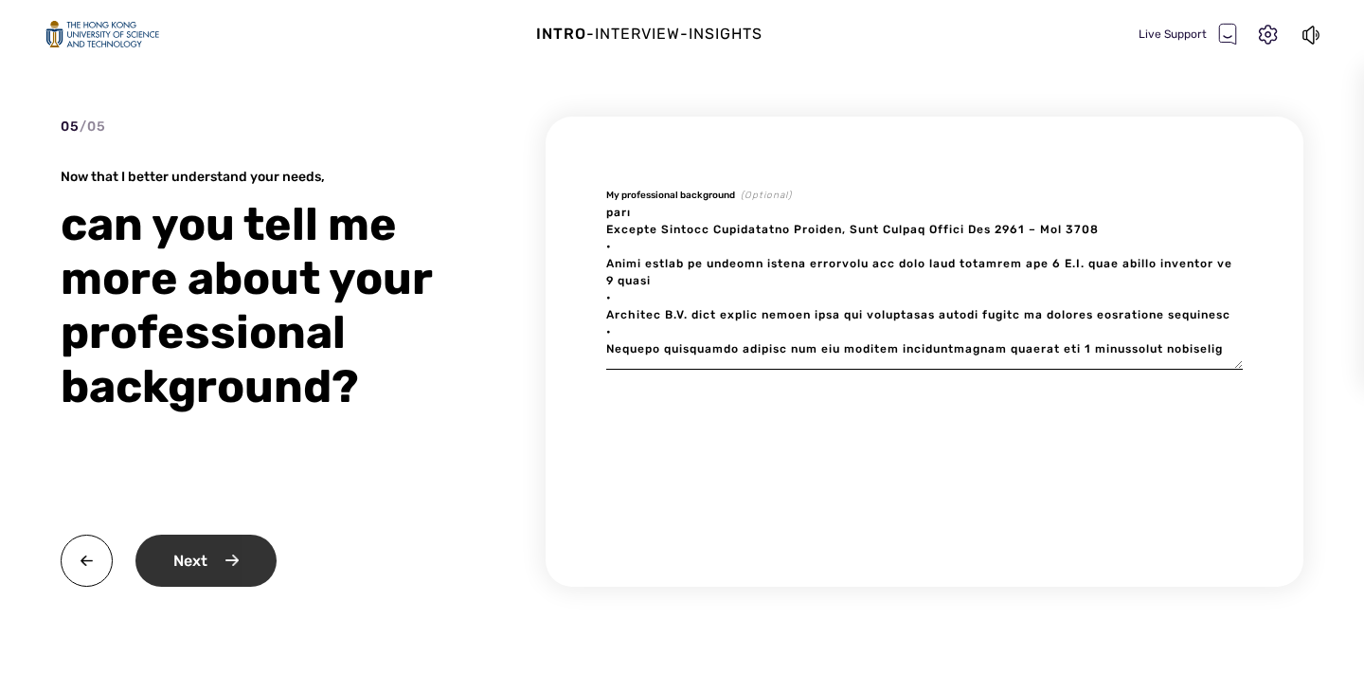
click at [215, 567] on div "Next" at bounding box center [205, 560] width 141 height 52
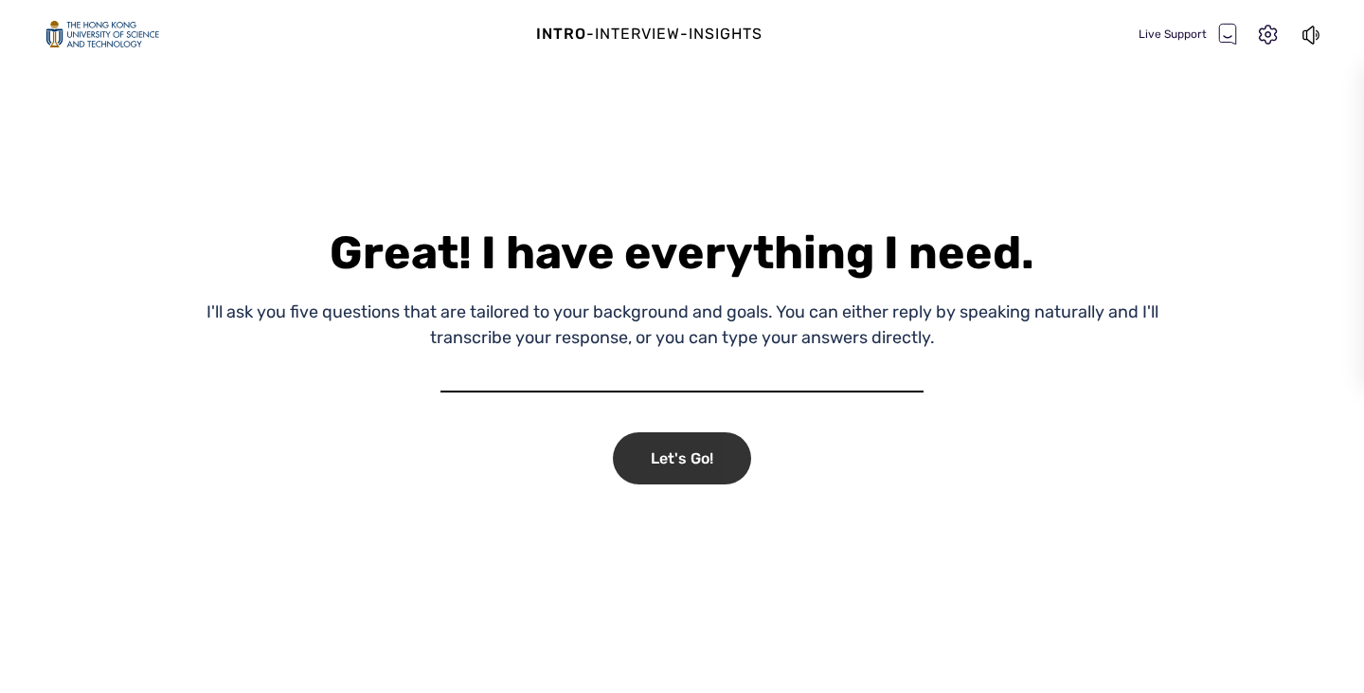
click at [690, 456] on div "Let's Go!" at bounding box center [682, 458] width 138 height 52
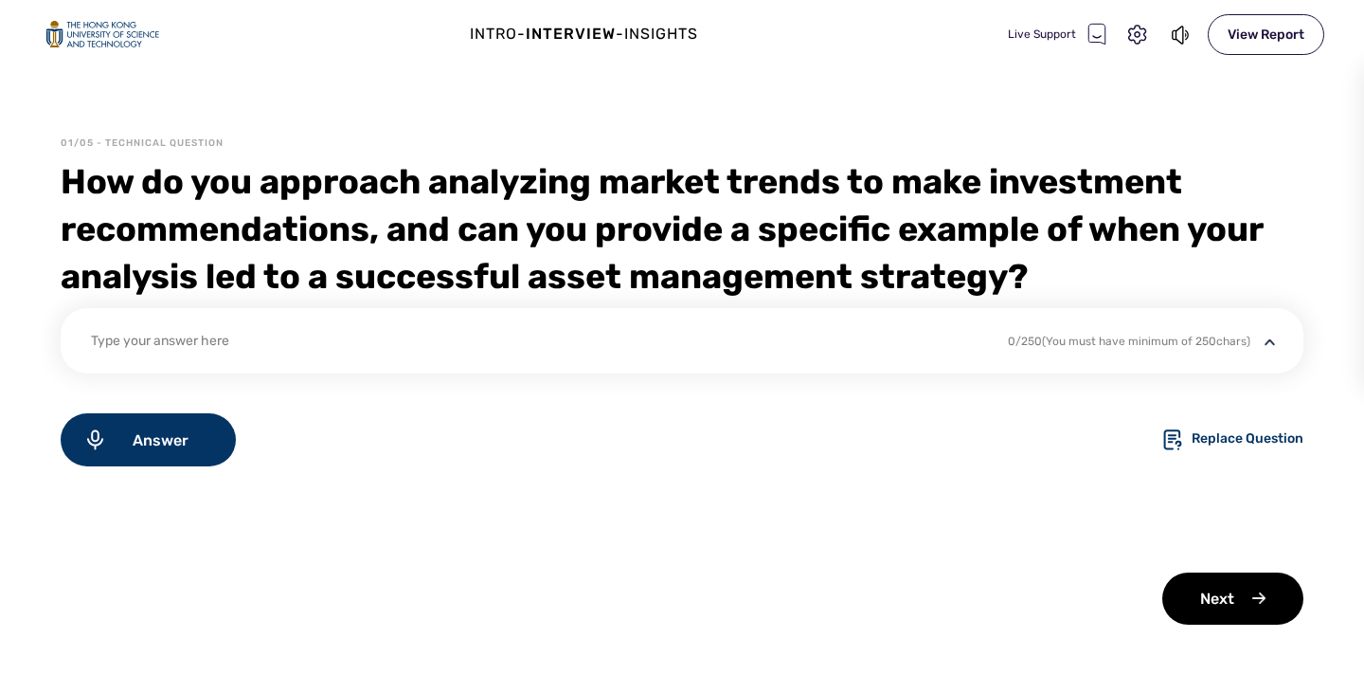
click at [671, 109] on div "Intro - Interview - Insights Live Support View Report 01/05 - Technical Questio…" at bounding box center [682, 346] width 1364 height 693
